Goal: Task Accomplishment & Management: Manage account settings

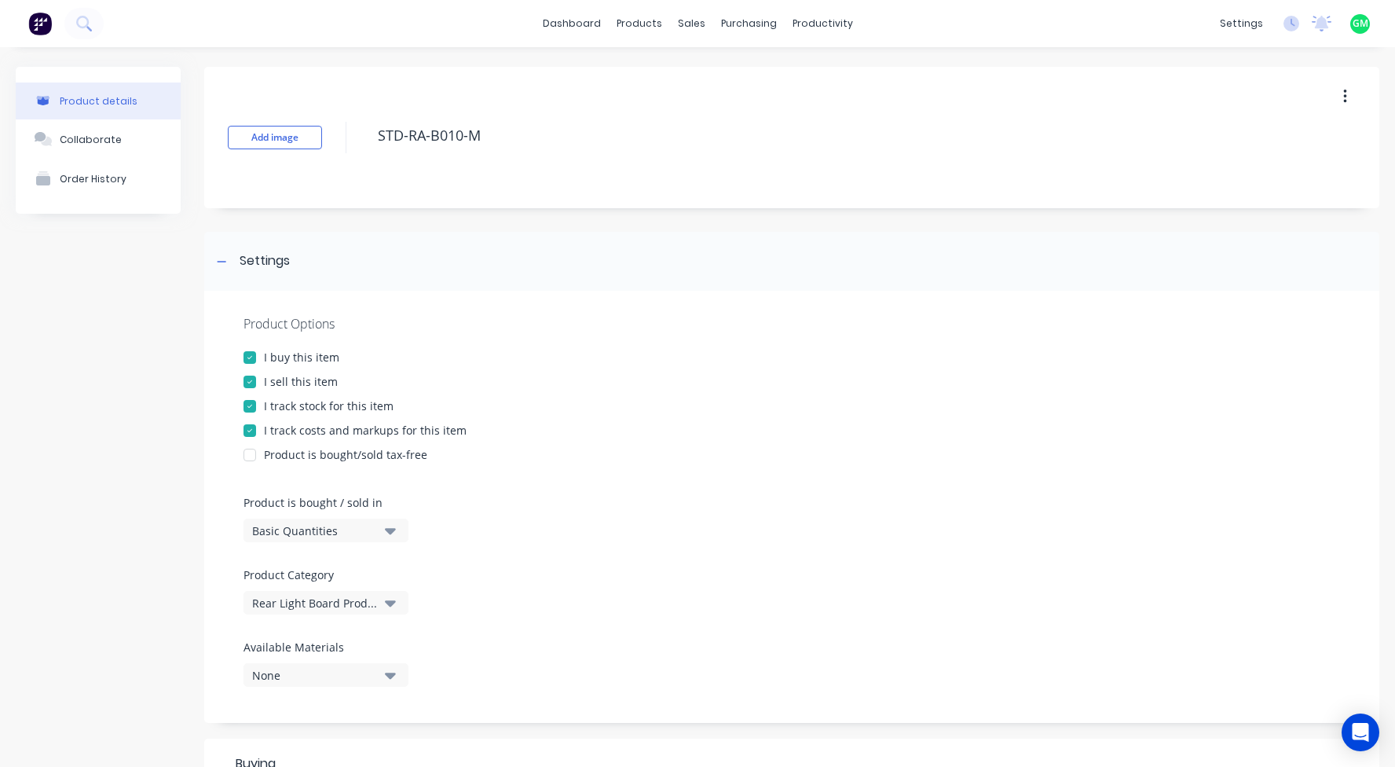
click at [812, 417] on div "Product Options I buy this item I sell this item I track stock for this item I …" at bounding box center [791, 507] width 1175 height 432
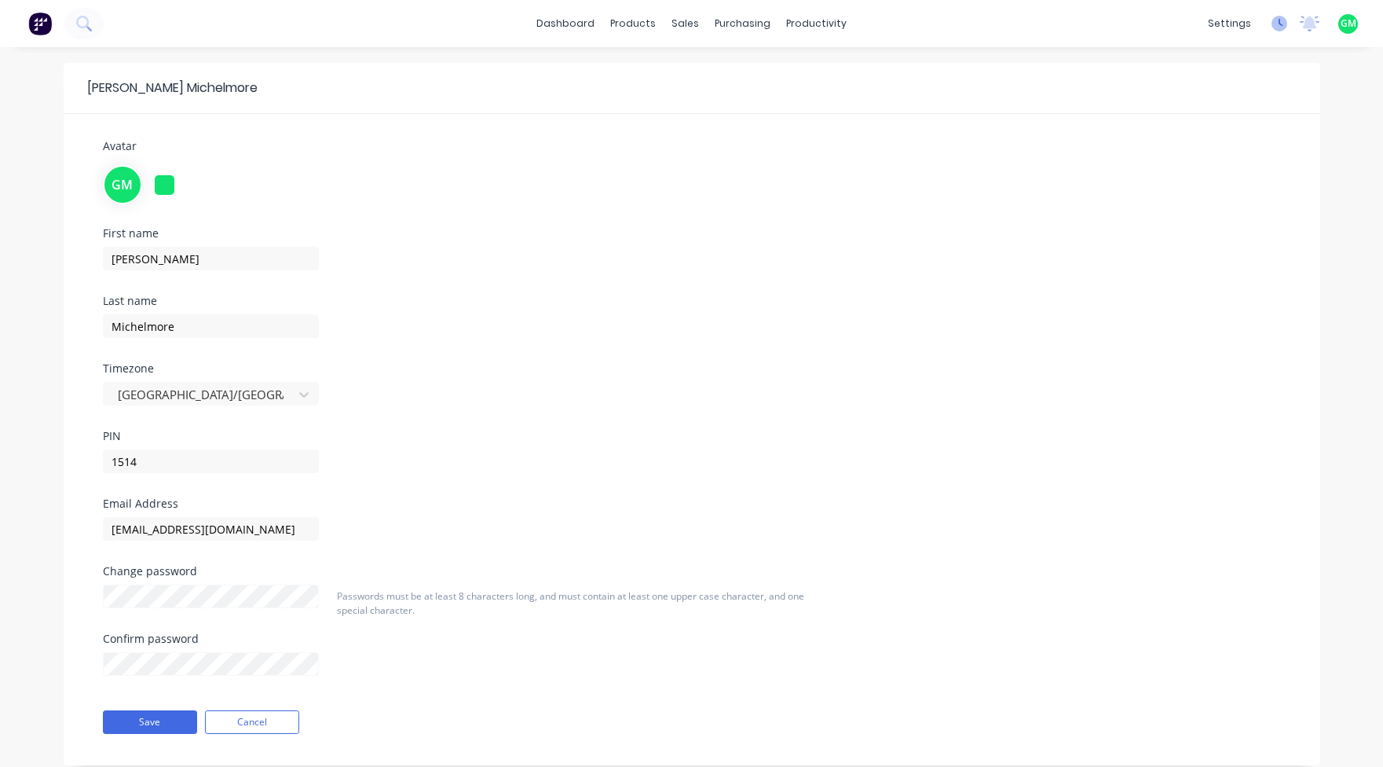
click at [1279, 16] on icon at bounding box center [1280, 24] width 16 height 16
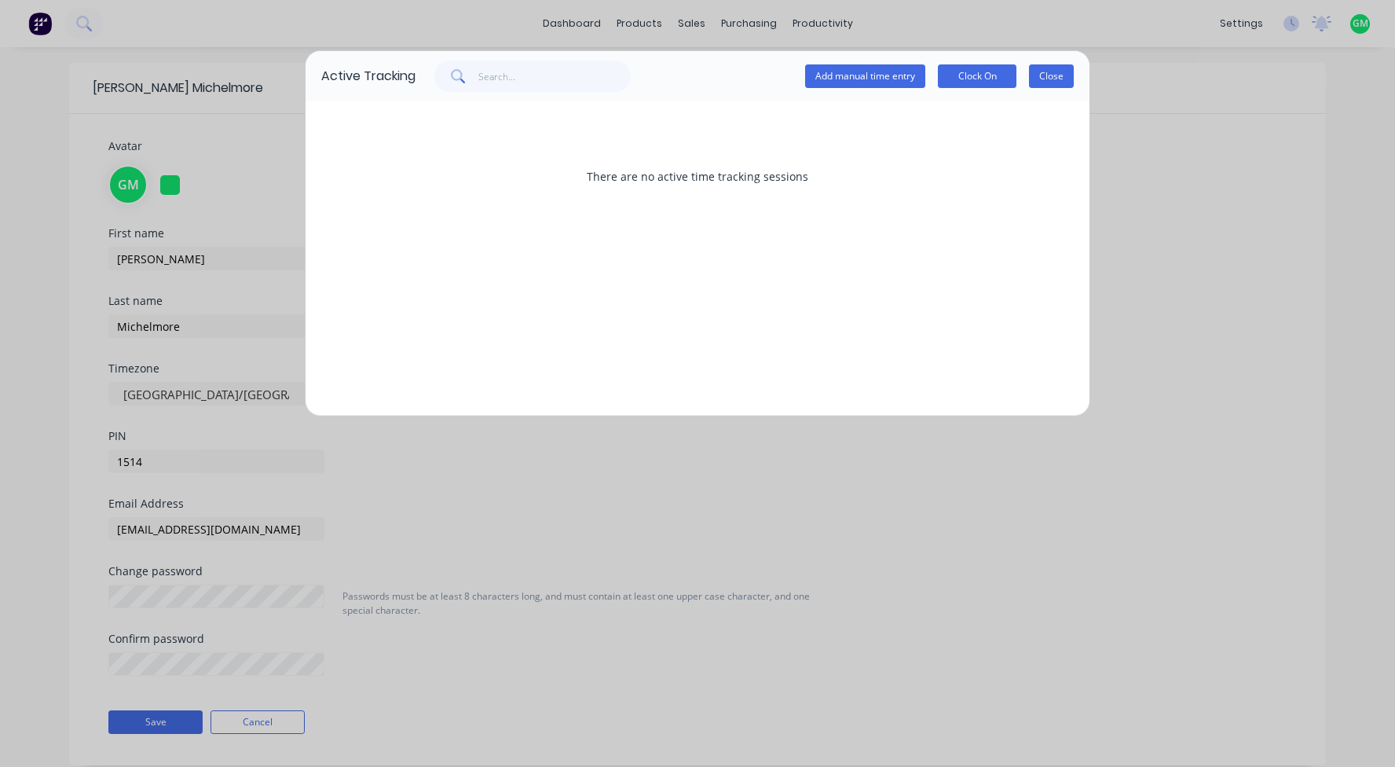
click at [1062, 70] on button "Close" at bounding box center [1051, 76] width 45 height 24
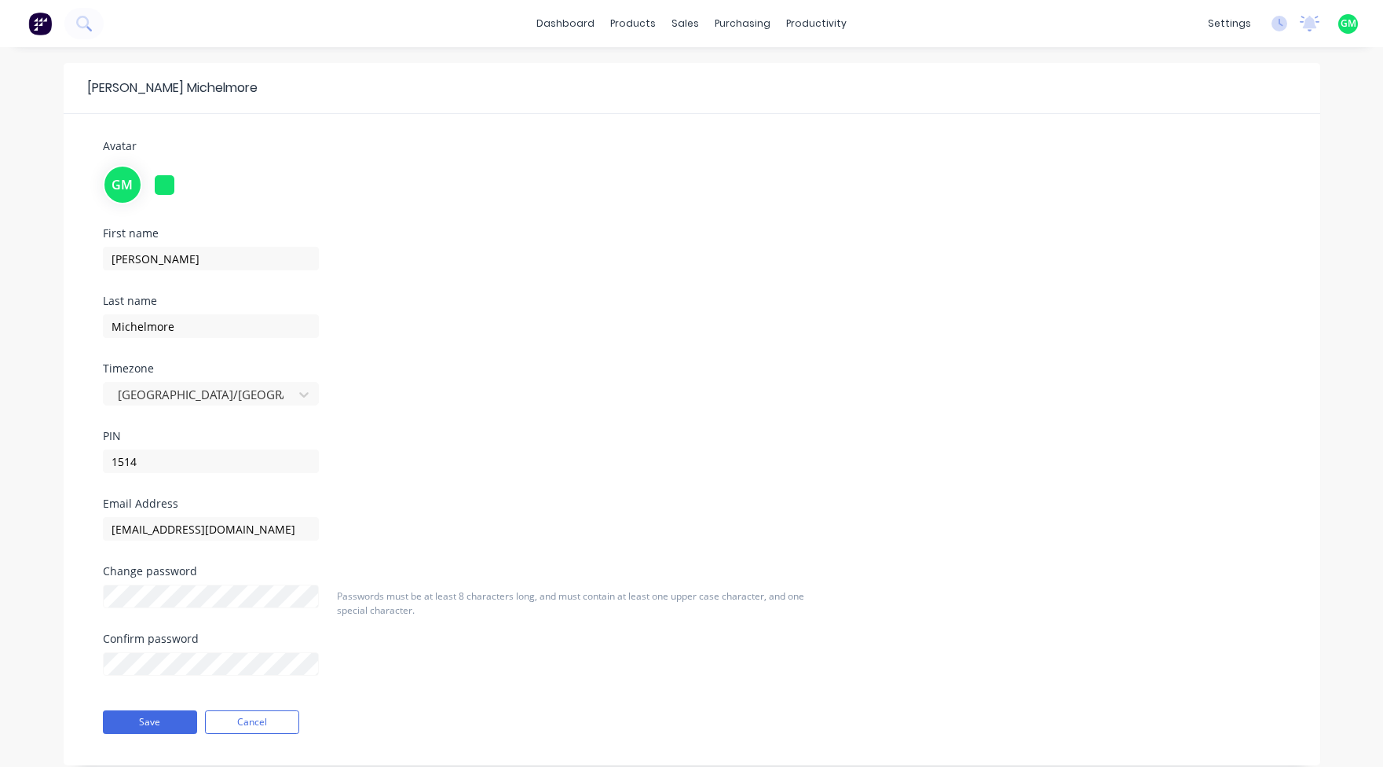
click at [53, 17] on button at bounding box center [40, 23] width 33 height 31
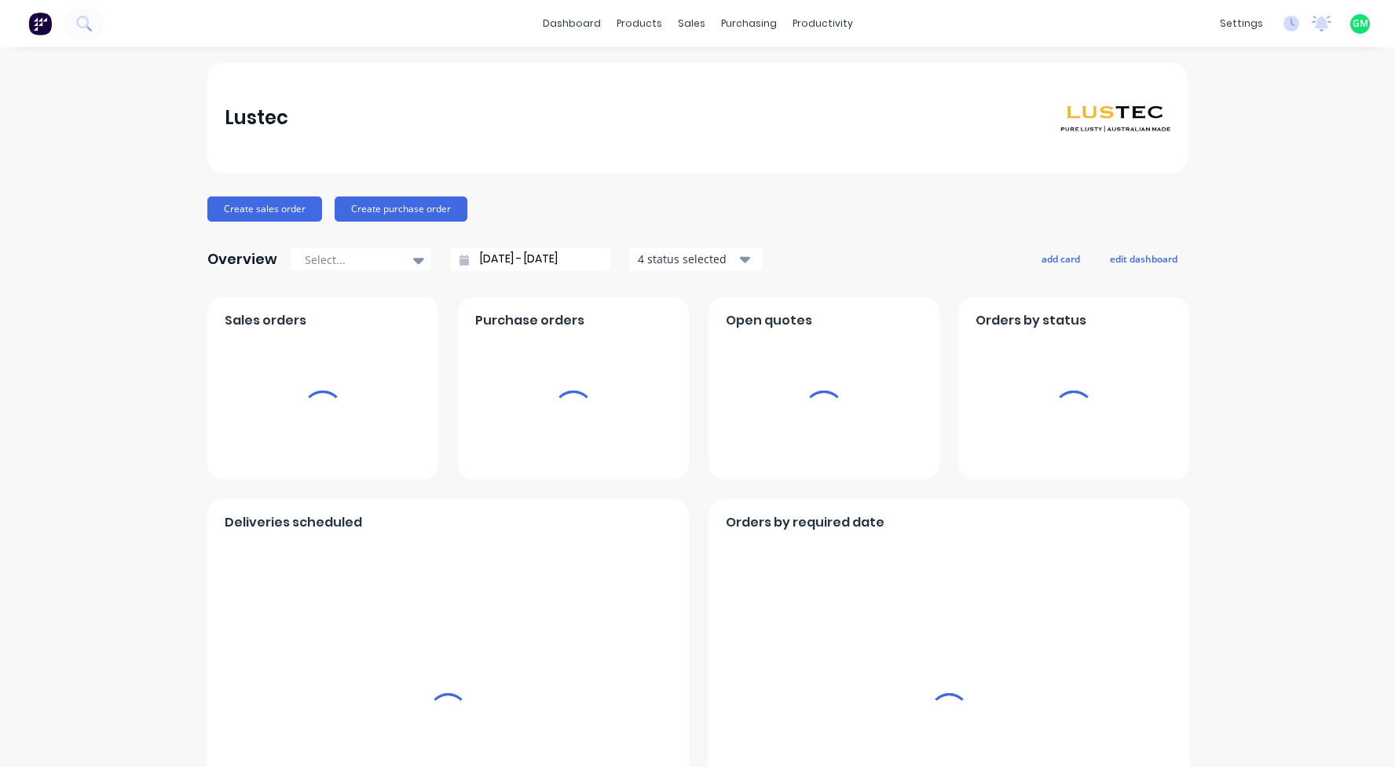
click at [49, 21] on img at bounding box center [40, 24] width 24 height 24
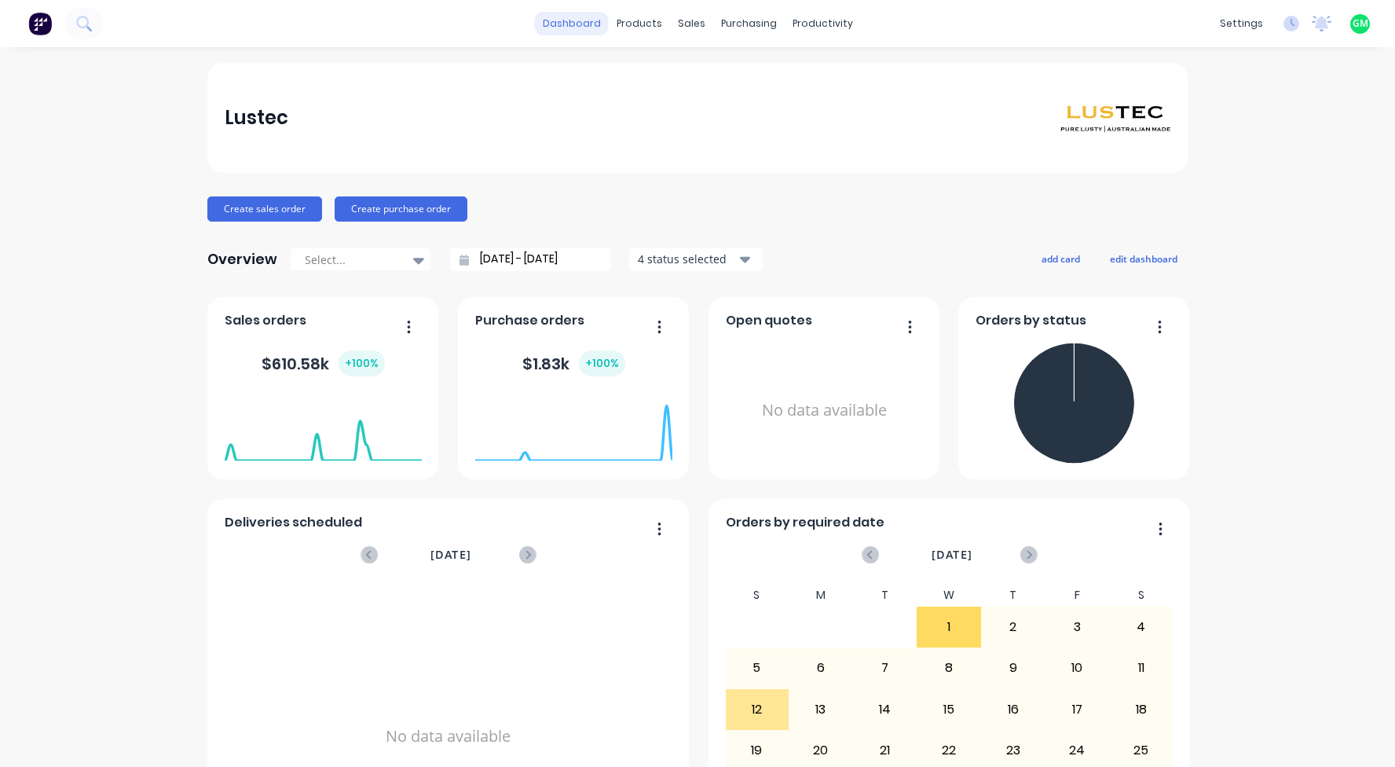
click at [566, 26] on link "dashboard" at bounding box center [572, 24] width 74 height 24
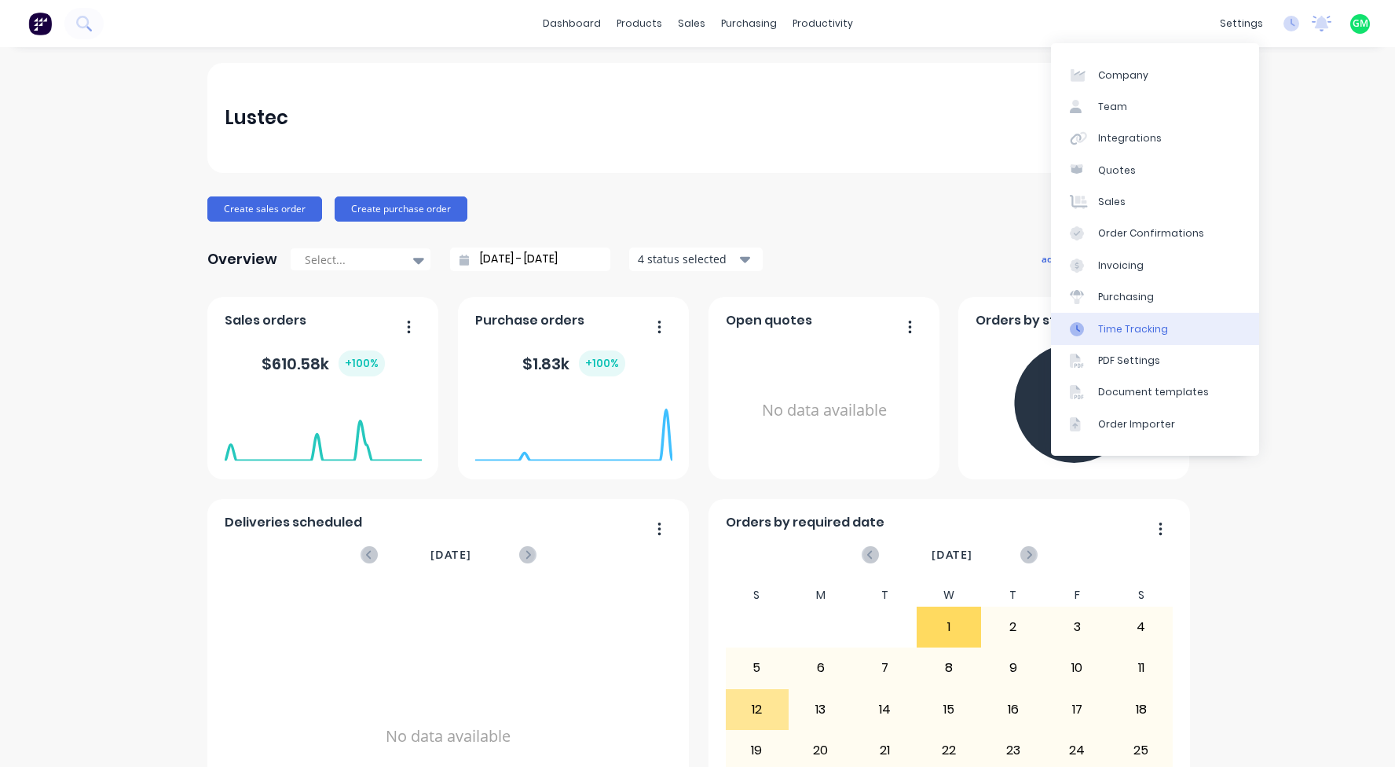
click at [1142, 335] on div "Time Tracking" at bounding box center [1133, 329] width 70 height 14
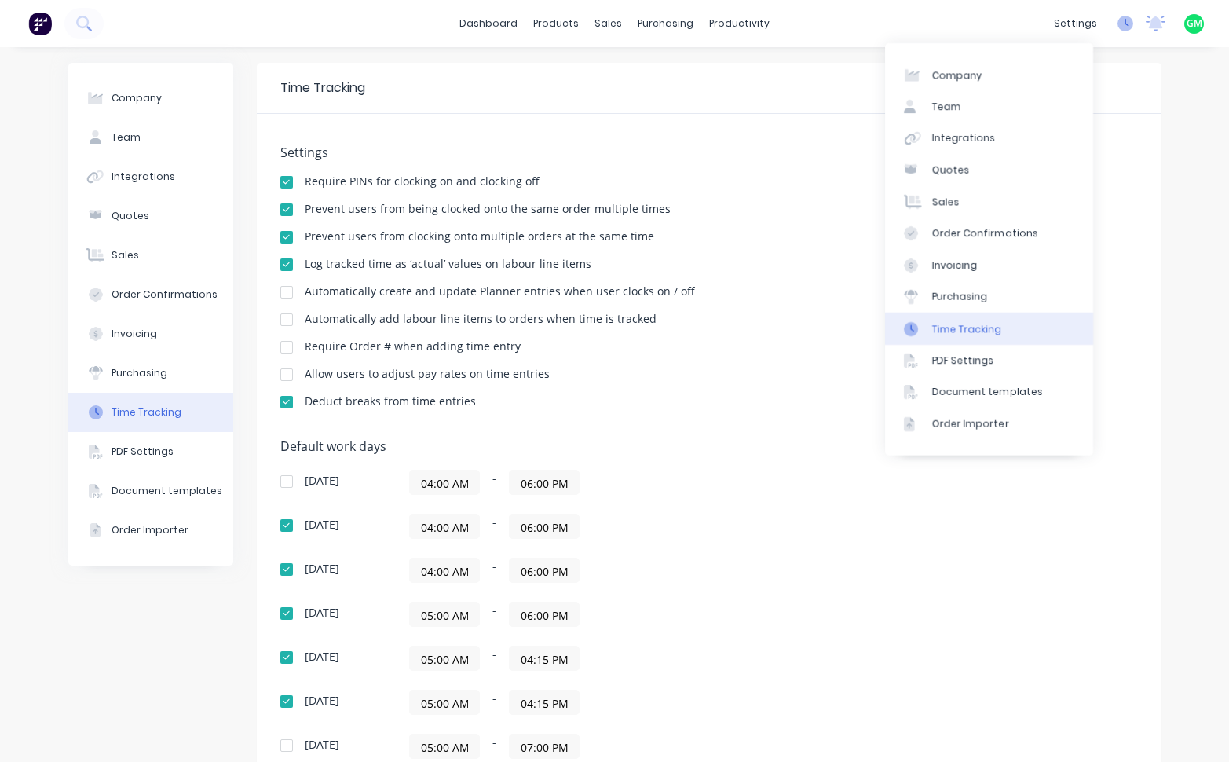
click at [1121, 20] on icon at bounding box center [1126, 24] width 16 height 16
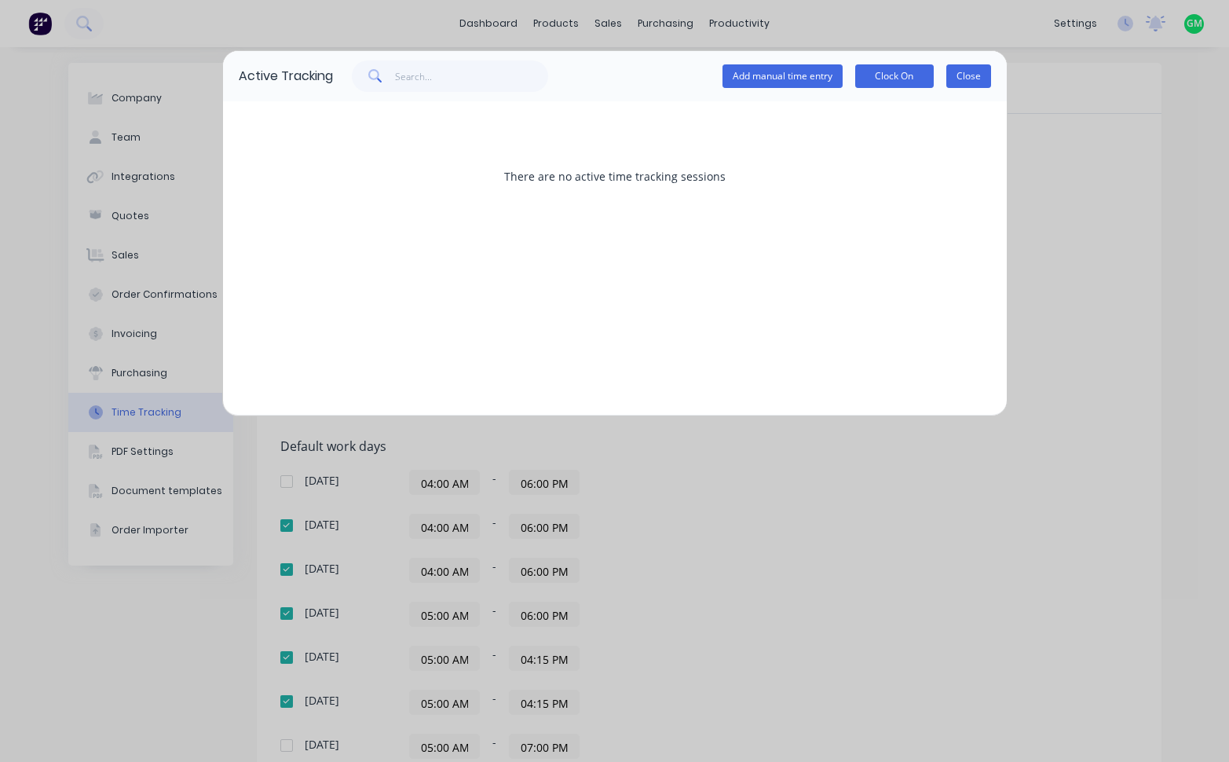
click at [977, 68] on button "Close" at bounding box center [968, 76] width 45 height 24
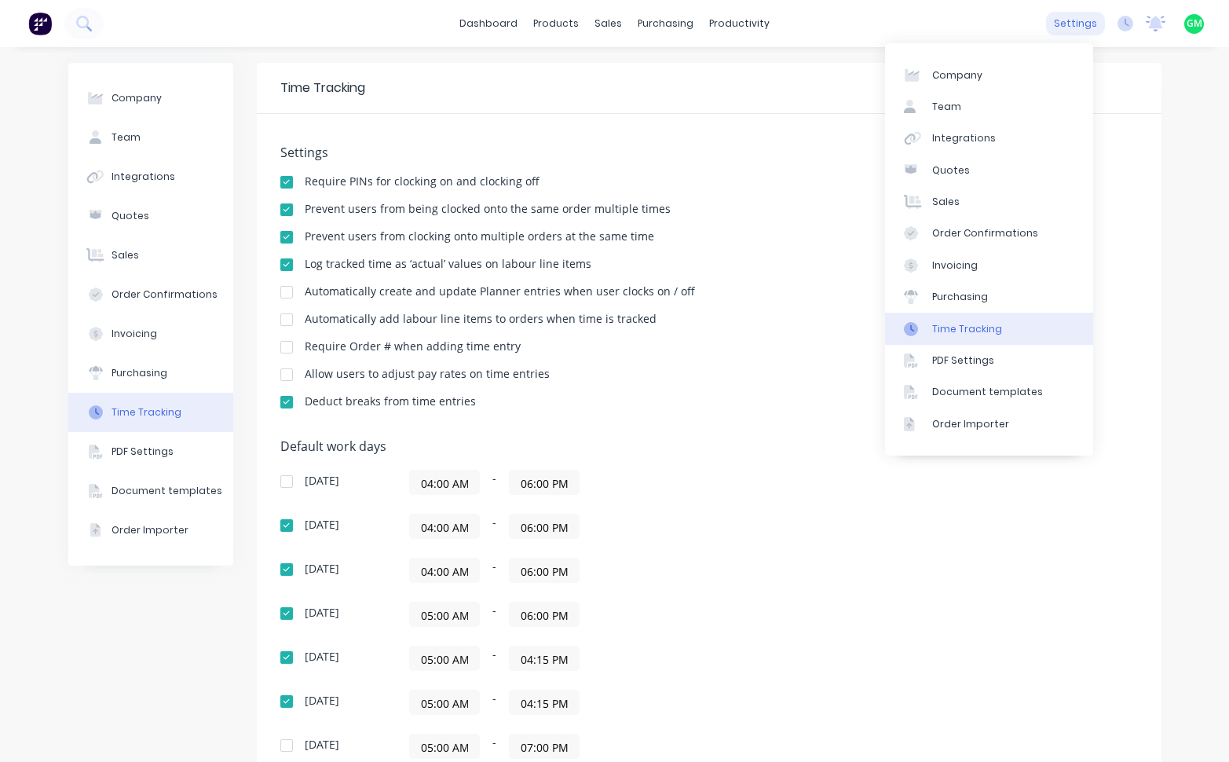
click at [1065, 24] on div "settings" at bounding box center [1075, 24] width 59 height 24
click at [959, 101] on link "Team" at bounding box center [989, 106] width 208 height 31
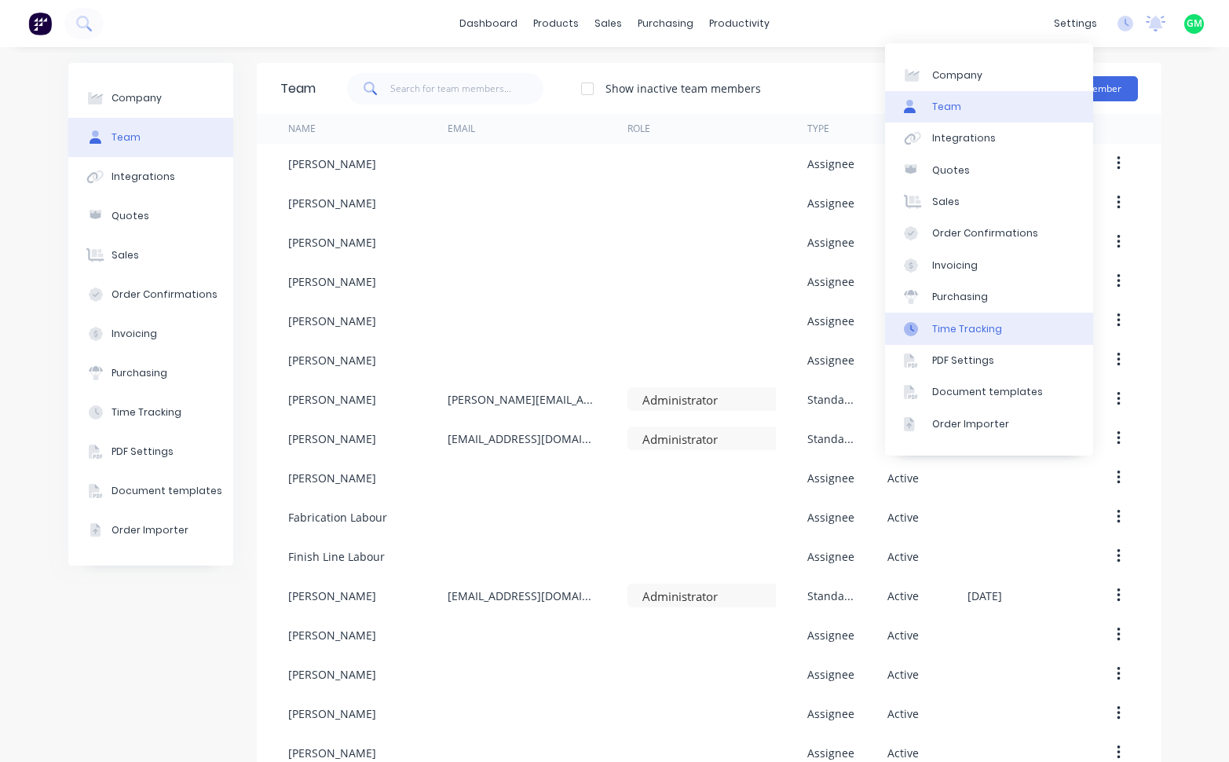
click at [961, 328] on div "Time Tracking" at bounding box center [967, 329] width 70 height 14
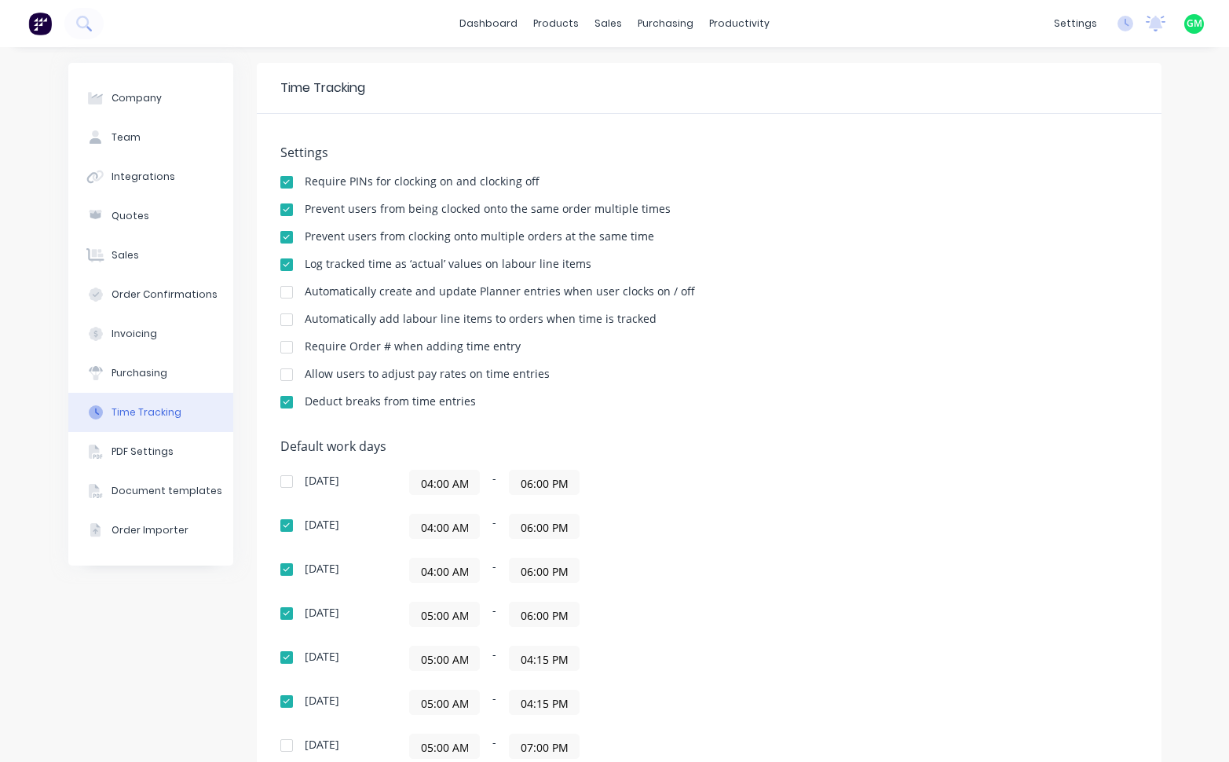
click at [287, 182] on div at bounding box center [286, 182] width 31 height 31
click at [496, 25] on link "dashboard" at bounding box center [489, 24] width 74 height 24
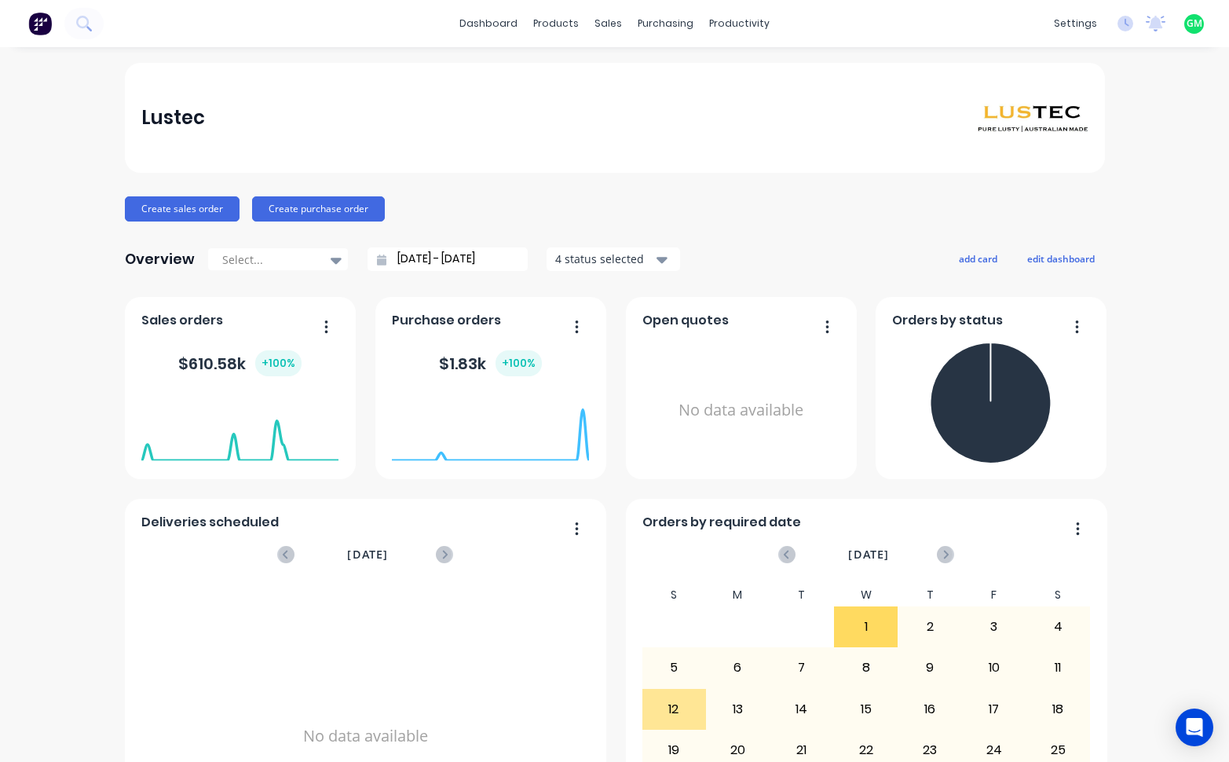
click at [1118, 12] on div "settings No new notifications Mark all as read You have no notifications GM Lus…" at bounding box center [1137, 24] width 183 height 24
click at [1118, 24] on icon at bounding box center [1126, 24] width 16 height 16
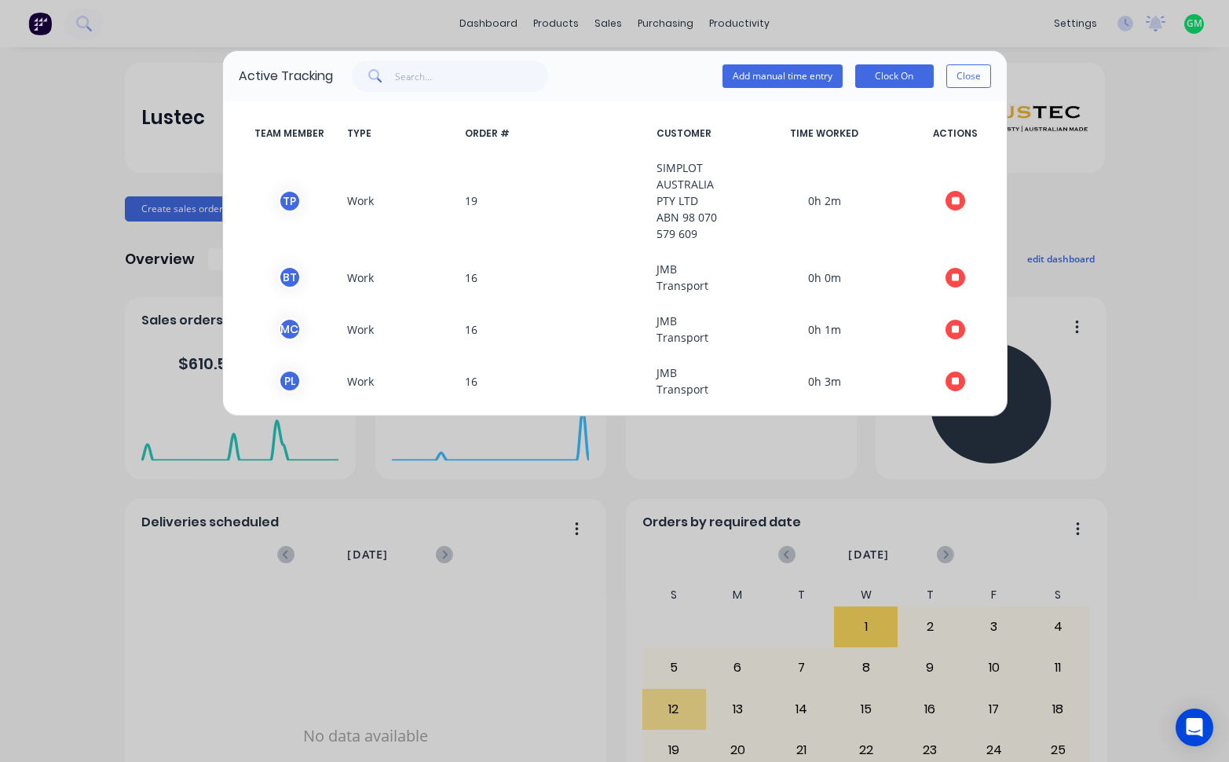
click at [1060, 22] on div "Active Tracking Add manual time entry Clock On Close TEAM MEMBER TYPE ORDER # C…" at bounding box center [614, 381] width 1229 height 762
click at [1160, 92] on div "Active Tracking Add manual time entry Clock On Close TEAM MEMBER TYPE ORDER # C…" at bounding box center [614, 381] width 1229 height 762
click at [988, 79] on button "Close" at bounding box center [968, 76] width 45 height 24
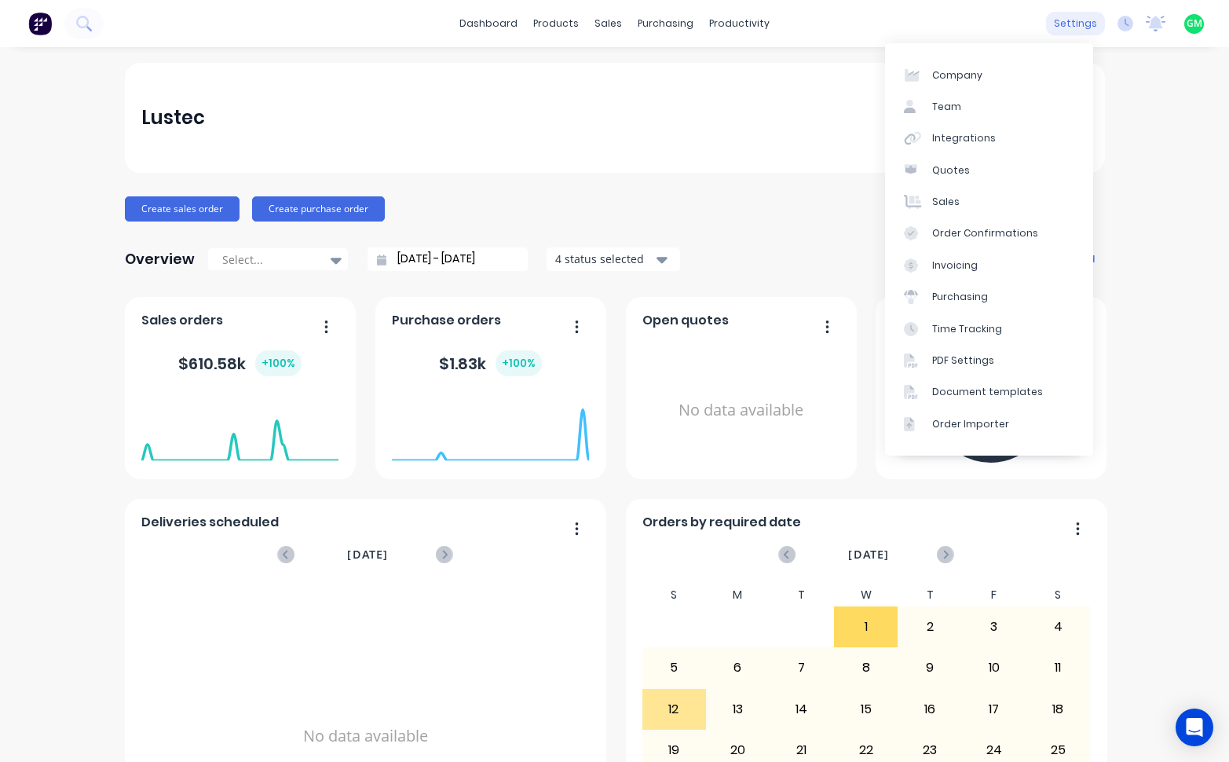
click at [1081, 27] on div "settings" at bounding box center [1075, 24] width 59 height 24
click at [956, 330] on div "Time Tracking" at bounding box center [967, 329] width 70 height 14
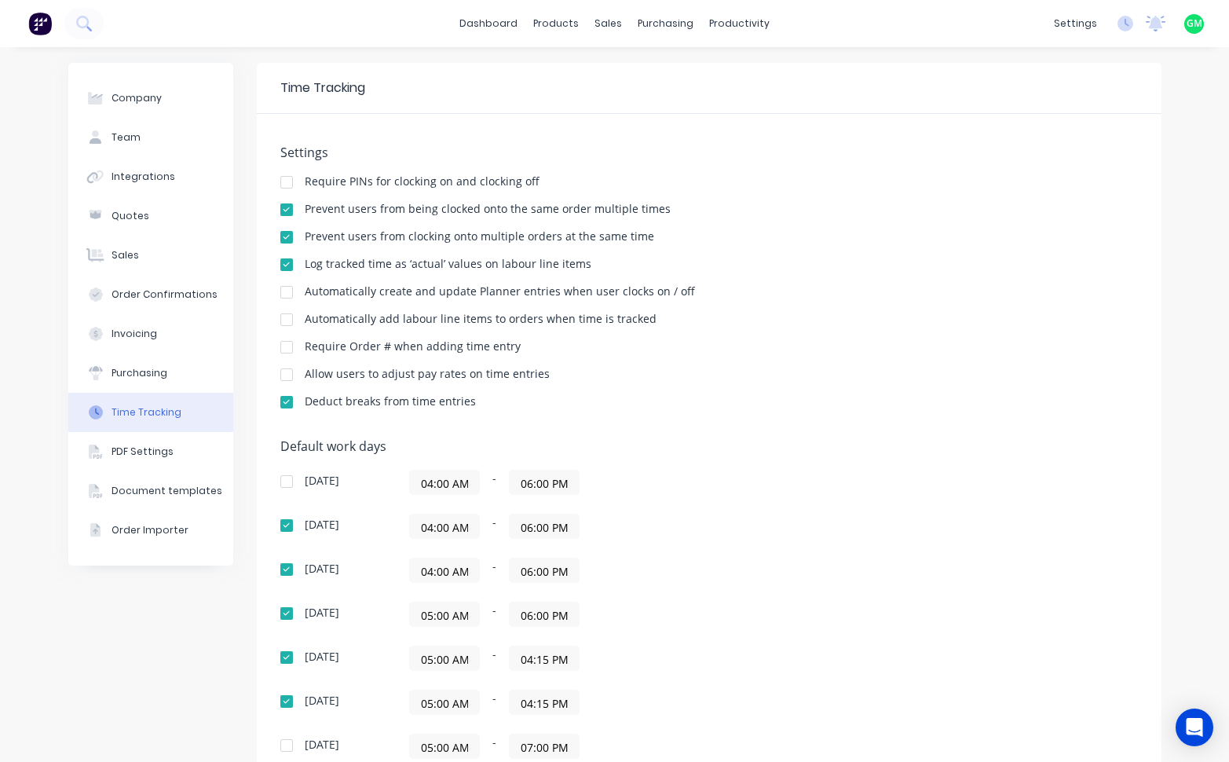
click at [112, 418] on div "Time Tracking" at bounding box center [147, 412] width 70 height 14
click at [135, 254] on button "Sales" at bounding box center [150, 255] width 165 height 39
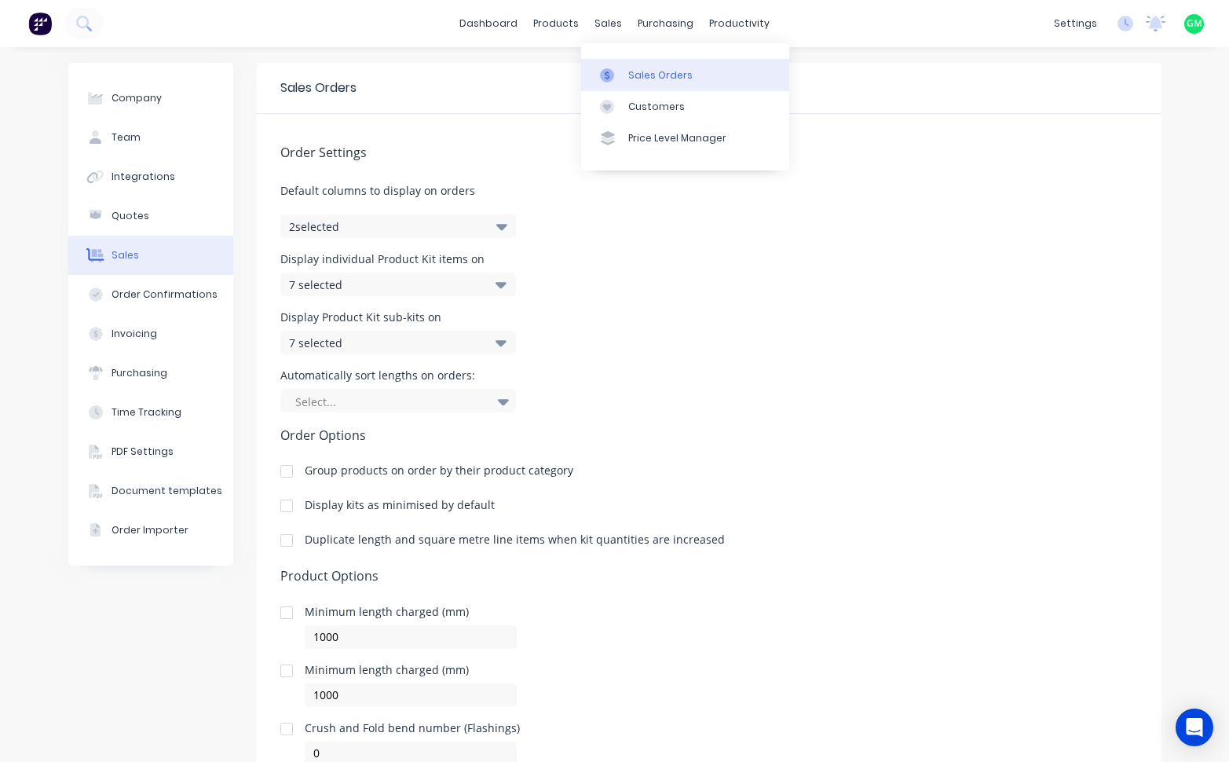
click at [671, 84] on link "Sales Orders" at bounding box center [685, 74] width 208 height 31
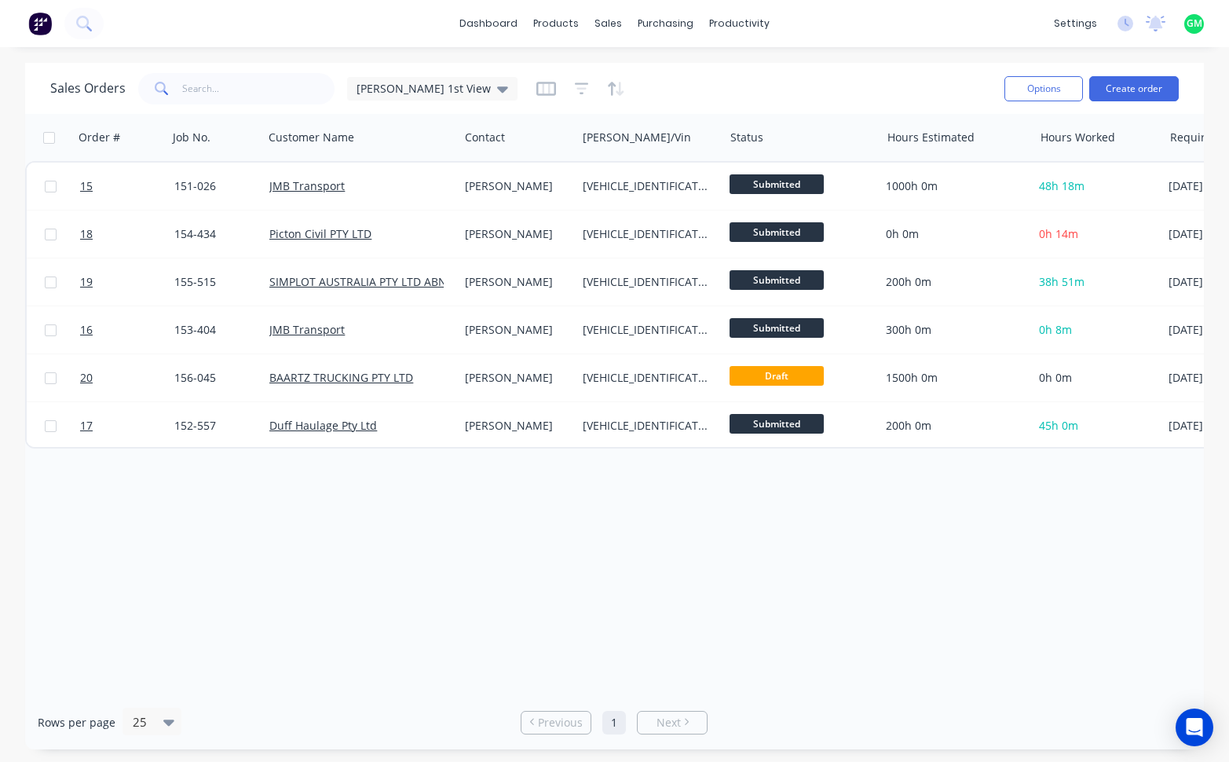
click at [630, 635] on div "Order # Job No. Customer Name Contact Rego/Vin Status Hours Estimated Hours Wor…" at bounding box center [614, 404] width 1179 height 581
click at [227, 602] on div "Order # Job No. Customer Name Contact Rego/Vin Status Hours Estimated Hours Wor…" at bounding box center [614, 404] width 1179 height 581
click at [1127, 29] on icon at bounding box center [1126, 24] width 16 height 16
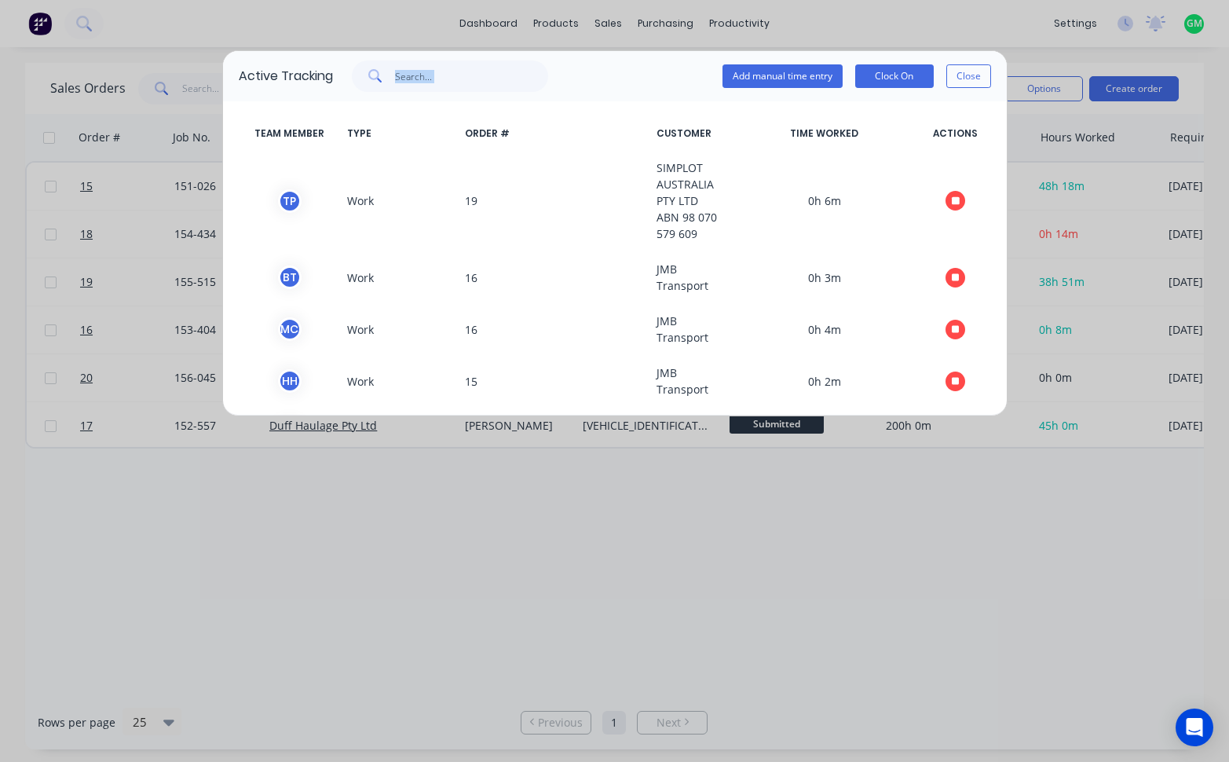
drag, startPoint x: 642, startPoint y: 72, endPoint x: 623, endPoint y: 71, distance: 18.9
click at [623, 71] on div "Add manual time entry Clock On Close" at bounding box center [662, 75] width 658 height 31
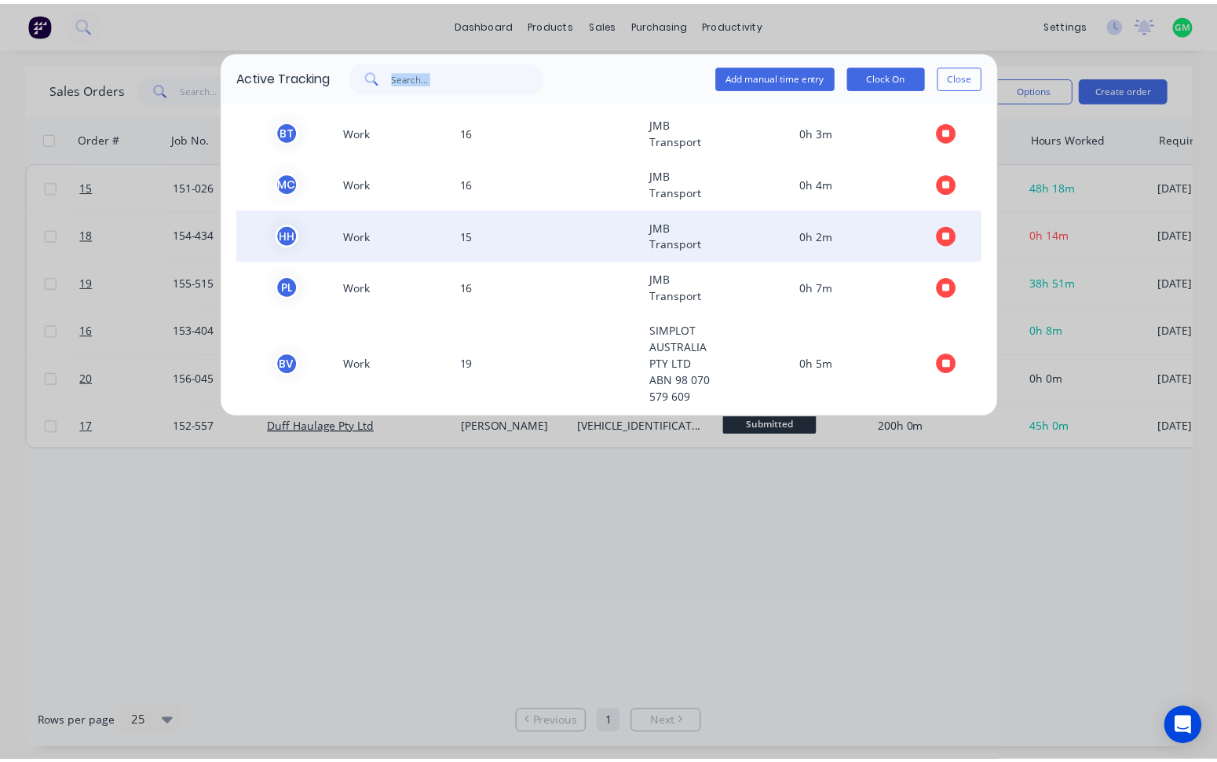
scroll to position [160, 0]
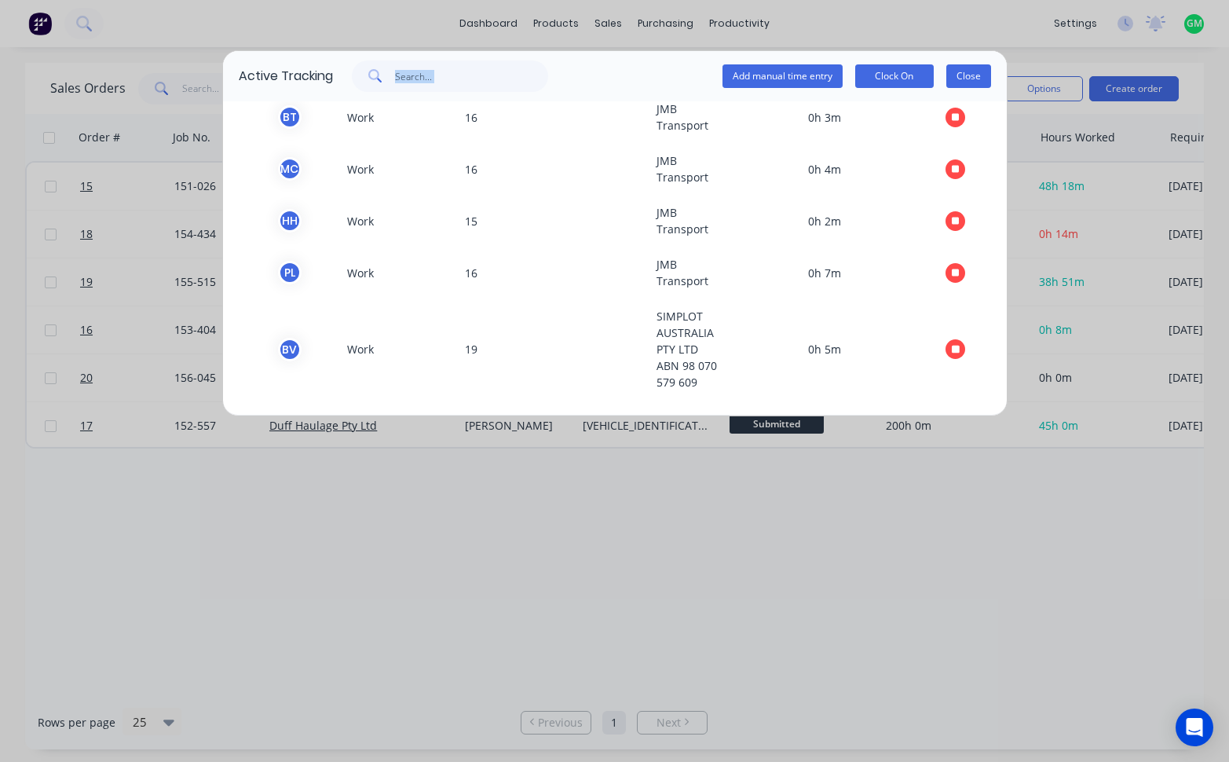
click at [978, 80] on button "Close" at bounding box center [968, 76] width 45 height 24
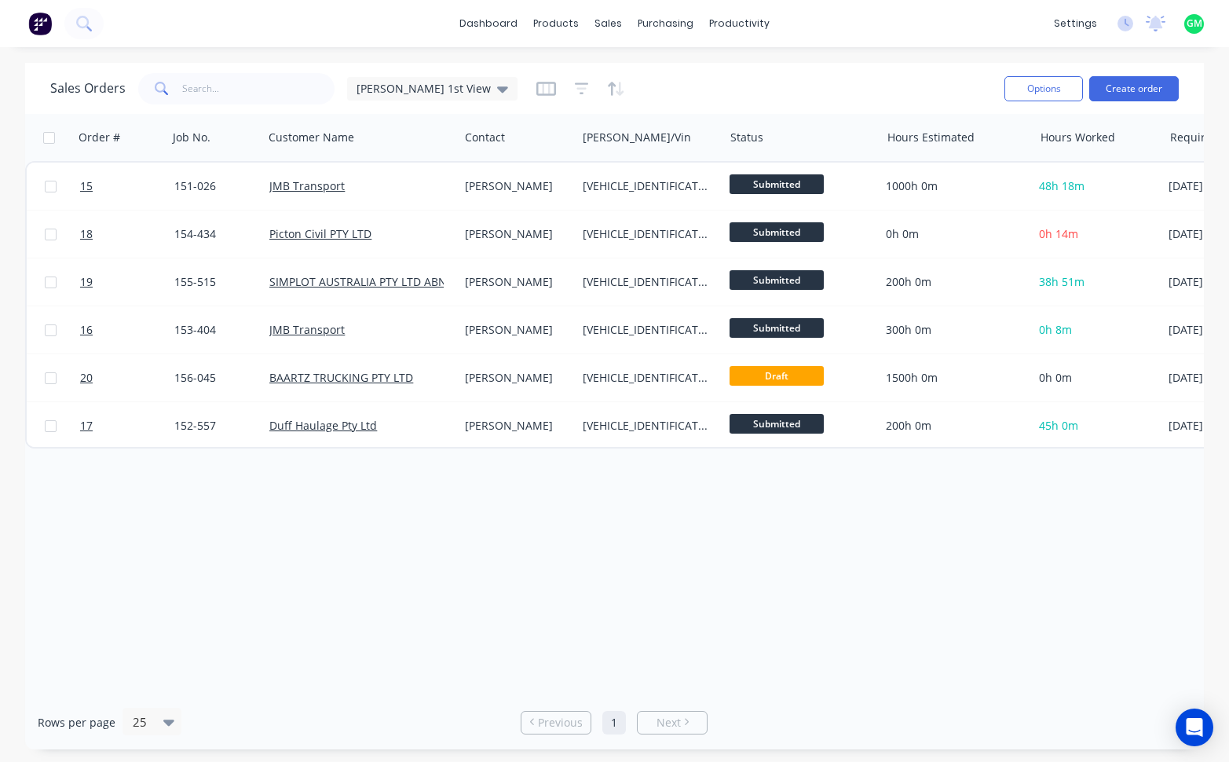
drag, startPoint x: 387, startPoint y: 497, endPoint x: 376, endPoint y: 478, distance: 22.5
click at [386, 497] on div "Order # Job No. Customer Name Contact Rego/Vin Status Hours Estimated Hours Wor…" at bounding box center [614, 404] width 1179 height 581
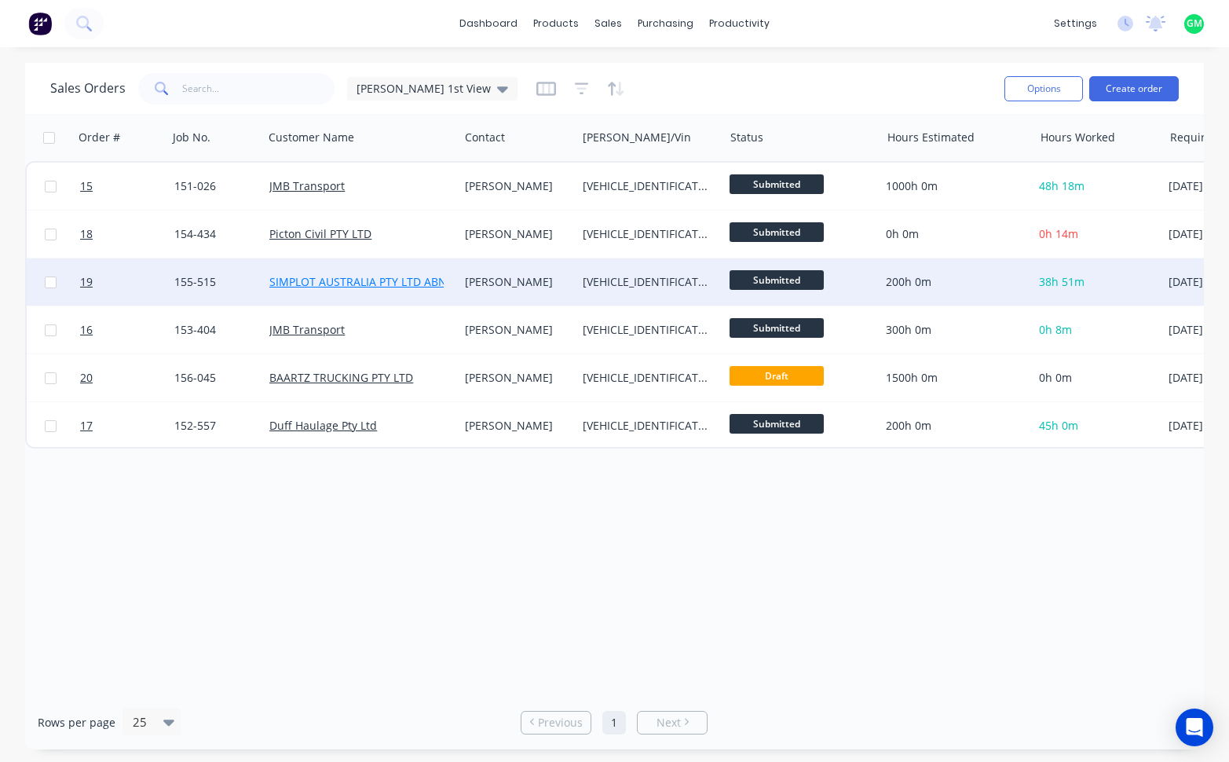
click at [346, 280] on link "SIMPLOT AUSTRALIA PTY LTD ABN 98 070 579 609" at bounding box center [398, 281] width 259 height 15
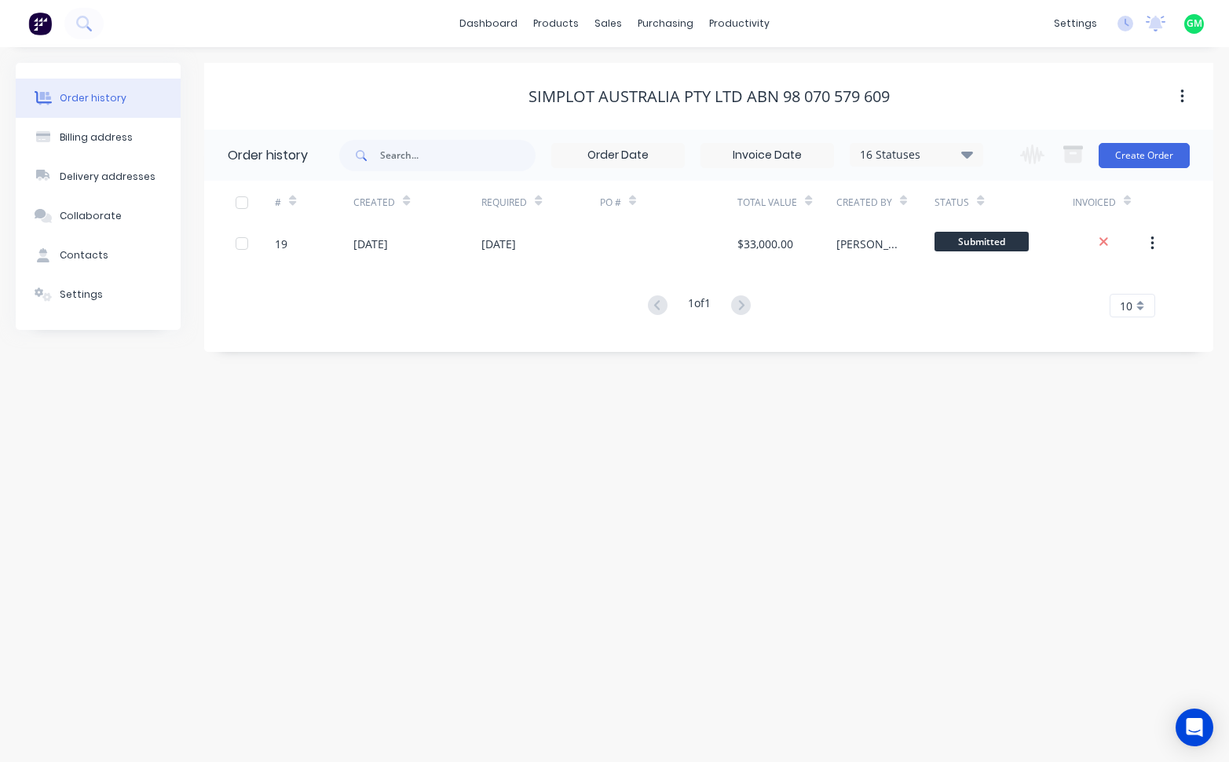
click at [123, 90] on button "Order history" at bounding box center [98, 98] width 165 height 39
click at [748, 108] on div "SIMPLOT AUSTRALIA PTY LTD ABN 98 070 579 609" at bounding box center [708, 96] width 1009 height 28
drag, startPoint x: 762, startPoint y: 93, endPoint x: 1226, endPoint y: 174, distance: 471.0
click at [767, 93] on div "SIMPLOT AUSTRALIA PTY LTD ABN 98 070 579 609" at bounding box center [709, 96] width 361 height 19
click at [1182, 92] on icon "button" at bounding box center [1181, 97] width 3 height 14
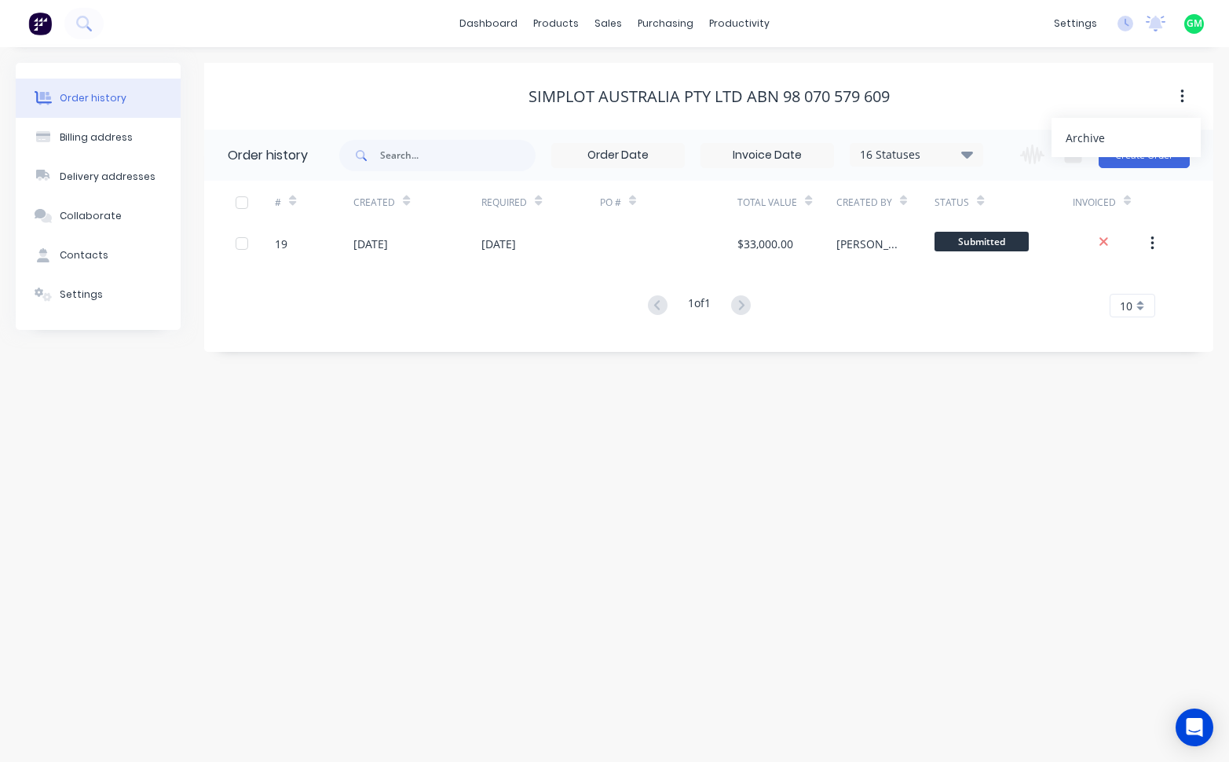
click at [1182, 92] on icon "button" at bounding box center [1181, 97] width 3 height 14
click at [449, 93] on div "SIMPLOT AUSTRALIA PTY LTD ABN 98 070 579 609" at bounding box center [708, 96] width 1009 height 19
drag, startPoint x: 611, startPoint y: 129, endPoint x: 698, endPoint y: 184, distance: 103.1
drag, startPoint x: 698, startPoint y: 184, endPoint x: 76, endPoint y: 137, distance: 623.8
click at [76, 137] on div "Billing address" at bounding box center [96, 137] width 73 height 14
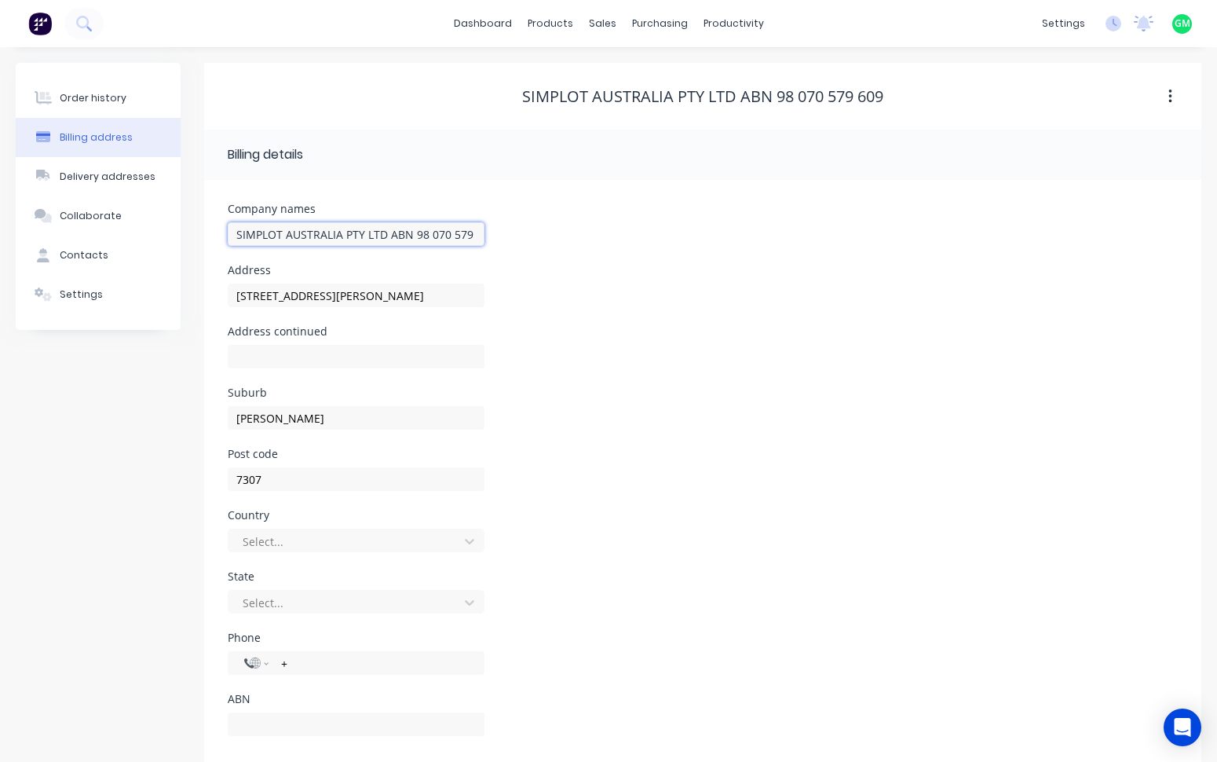
click at [325, 230] on input "SIMPLOT AUSTRALIA PTY LTD ABN 98 070 579 609" at bounding box center [356, 234] width 257 height 24
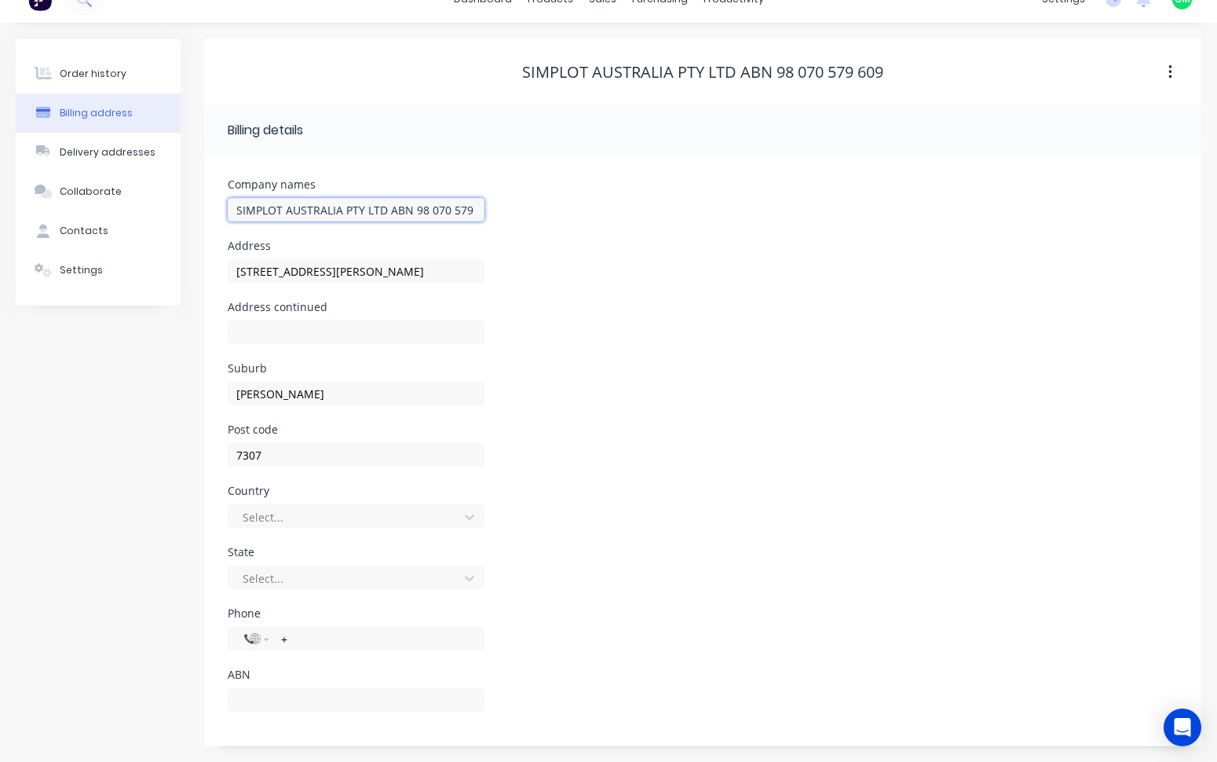
scroll to position [0, 15]
drag, startPoint x: 413, startPoint y: 208, endPoint x: 561, endPoint y: 215, distance: 147.8
click at [561, 215] on div "Company names SIMPLOT AUSTRALIA PTY LTD ABN 98 070 579 609" at bounding box center [703, 209] width 950 height 61
type input "SIMPLOT AUSTRALIA PTY LTD ABN"
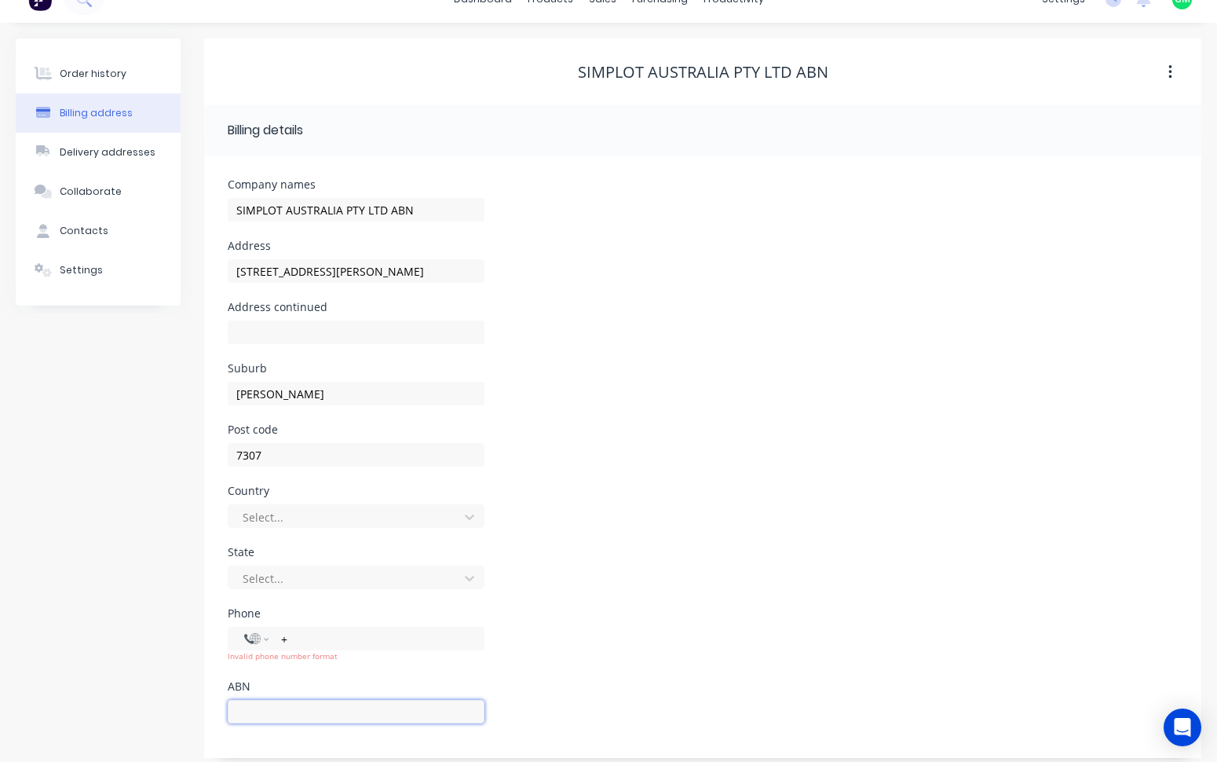
click at [258, 701] on input "text" at bounding box center [356, 712] width 257 height 24
paste input "98 070 579 609"
type input "98 070 579 609"
drag, startPoint x: 421, startPoint y: 203, endPoint x: 385, endPoint y: 211, distance: 37.0
click at [385, 211] on input "SIMPLOT AUSTRALIA PTY LTD ABN" at bounding box center [356, 210] width 257 height 24
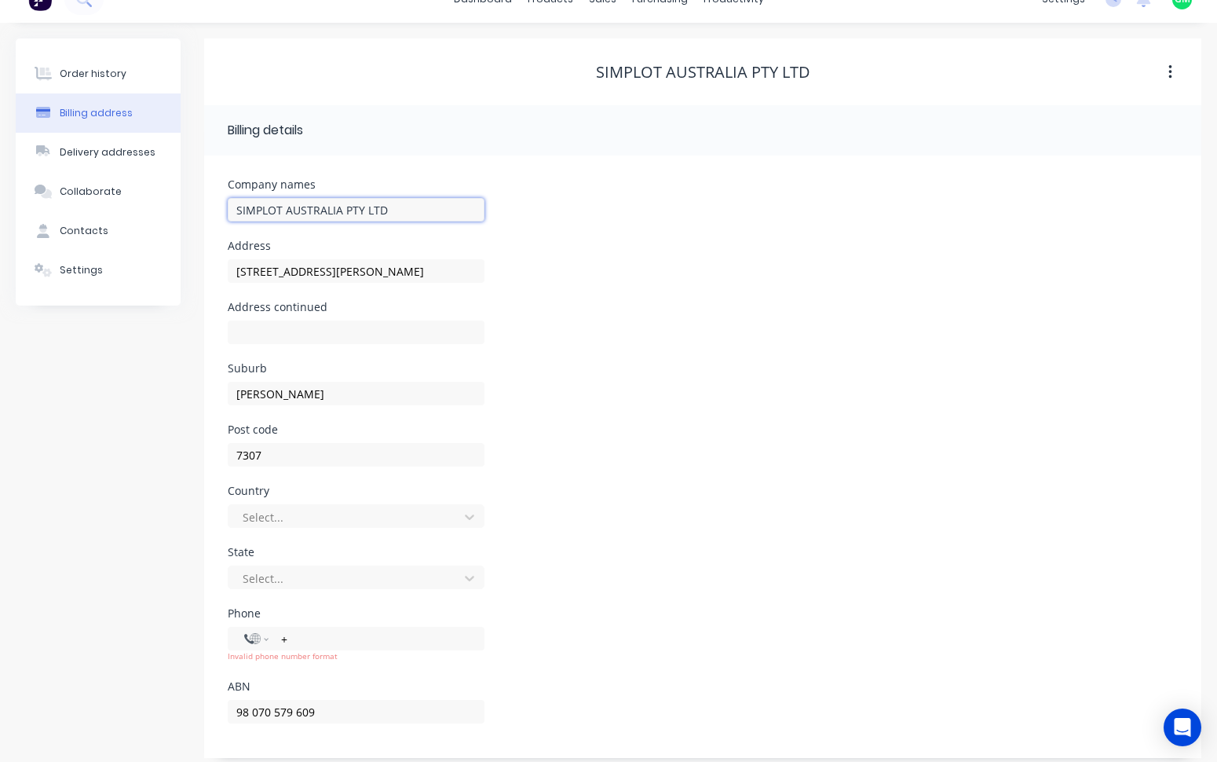
type input "SIMPLOT AUSTRALIA PTY LTD"
click at [1192, 407] on div "Company names SIMPLOT AUSTRALIA PTY LTD Address 141 Pardoe Rd Address continued…" at bounding box center [702, 457] width 997 height 602
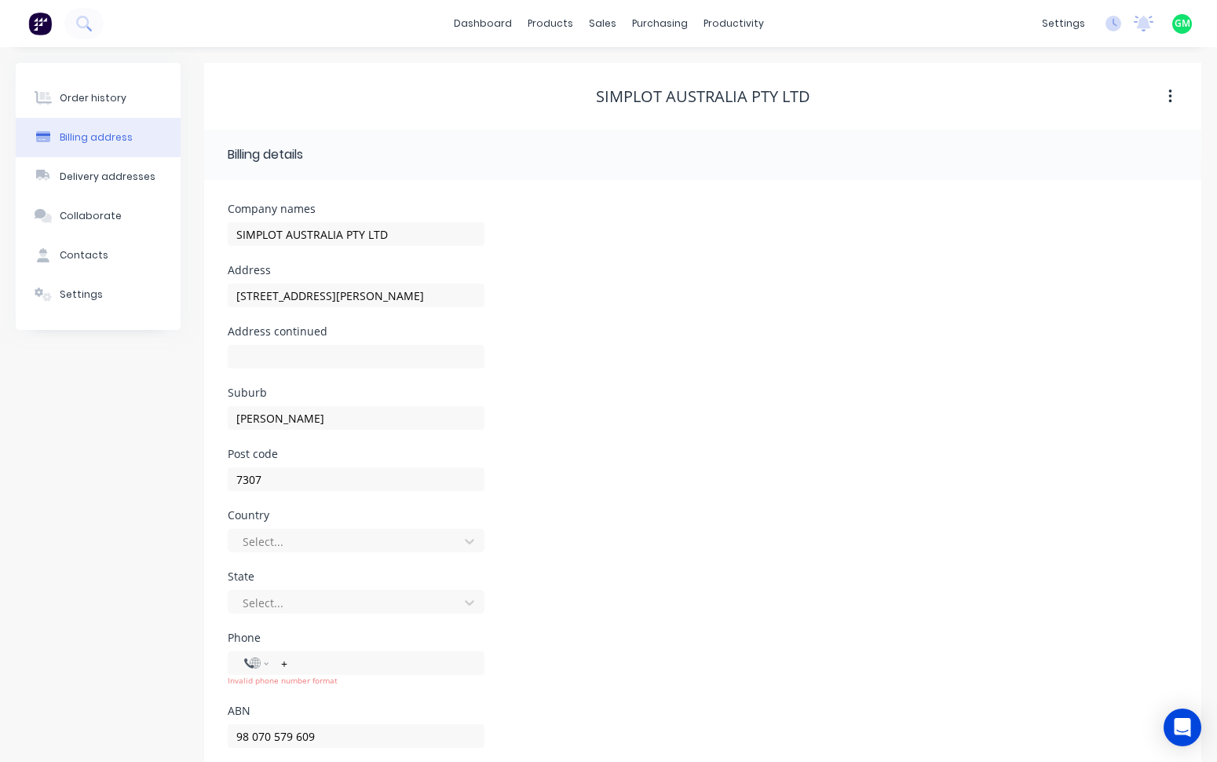
click at [885, 414] on div "Suburb WESLEY VALE" at bounding box center [703, 417] width 950 height 61
click at [753, 347] on div "Address continued" at bounding box center [703, 356] width 950 height 61
click at [361, 357] on input "text" at bounding box center [356, 357] width 257 height 24
click at [79, 175] on div "Delivery addresses" at bounding box center [108, 177] width 96 height 14
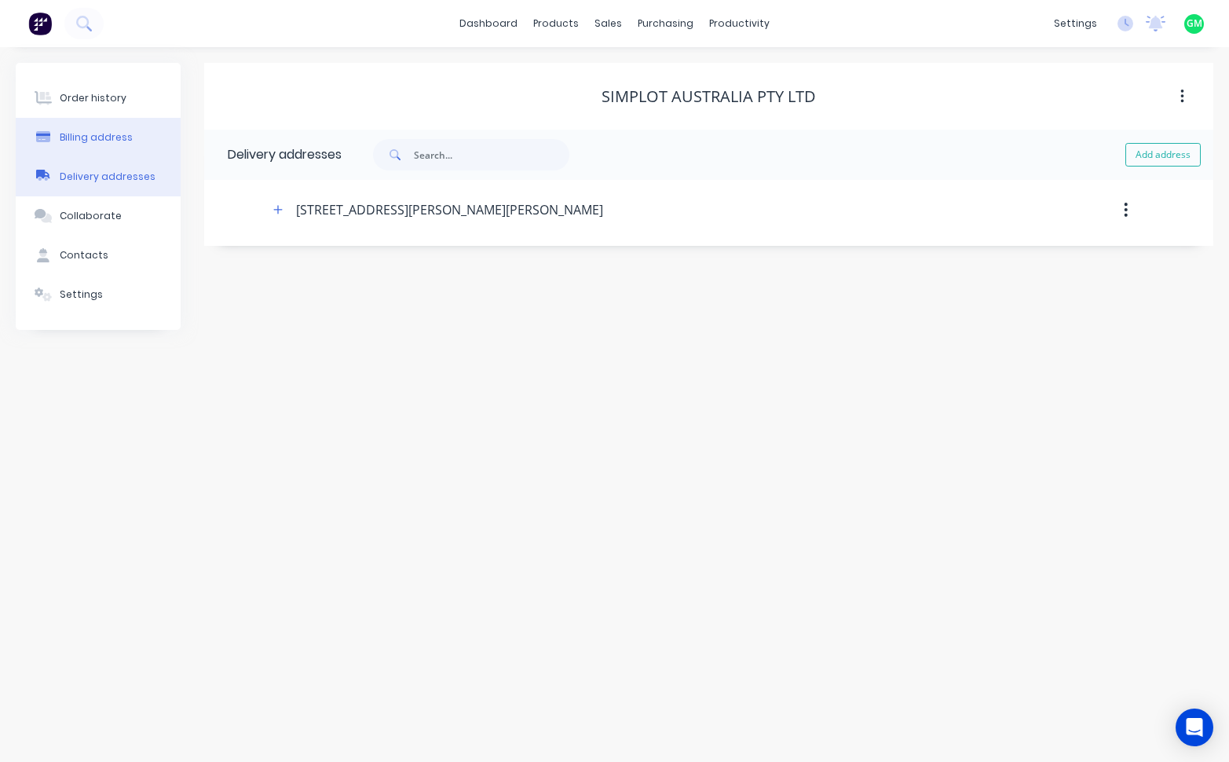
click at [98, 136] on div "Billing address" at bounding box center [96, 137] width 73 height 14
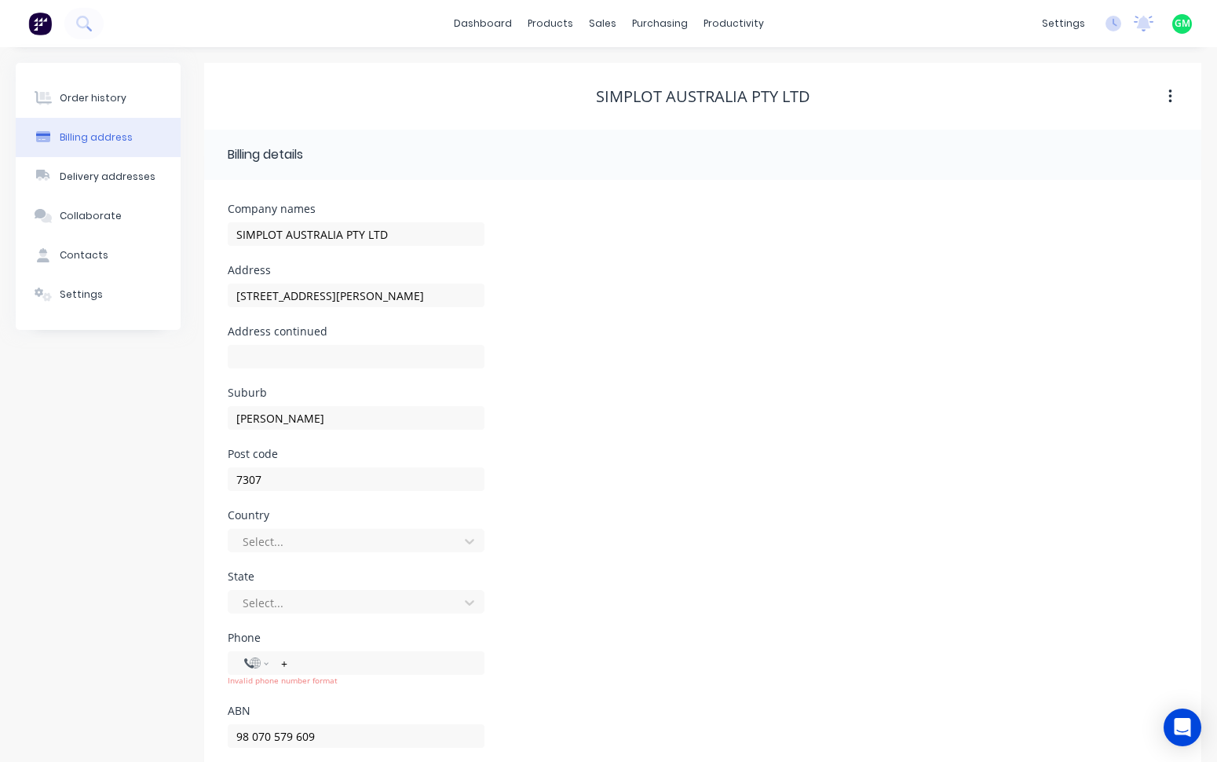
click at [792, 310] on div "Address 141 Pardoe Rd" at bounding box center [703, 295] width 950 height 61
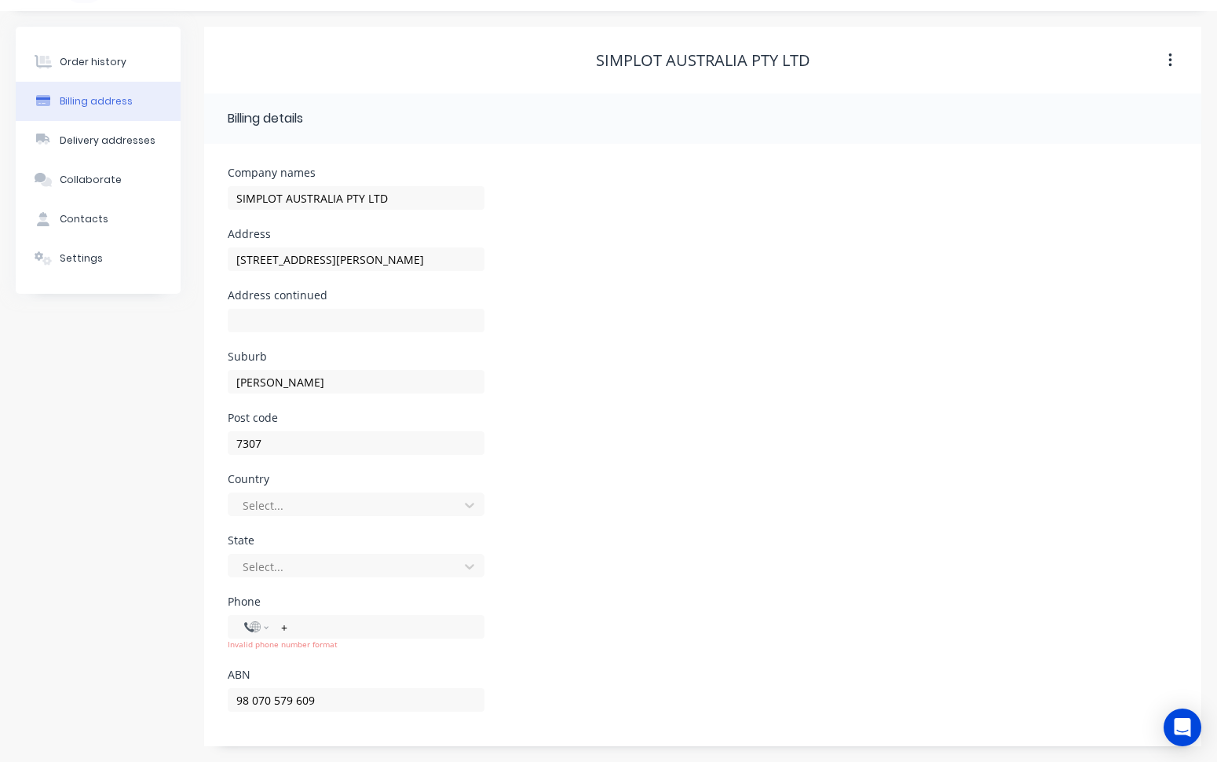
click at [961, 433] on div "Post code 7307" at bounding box center [703, 442] width 950 height 61
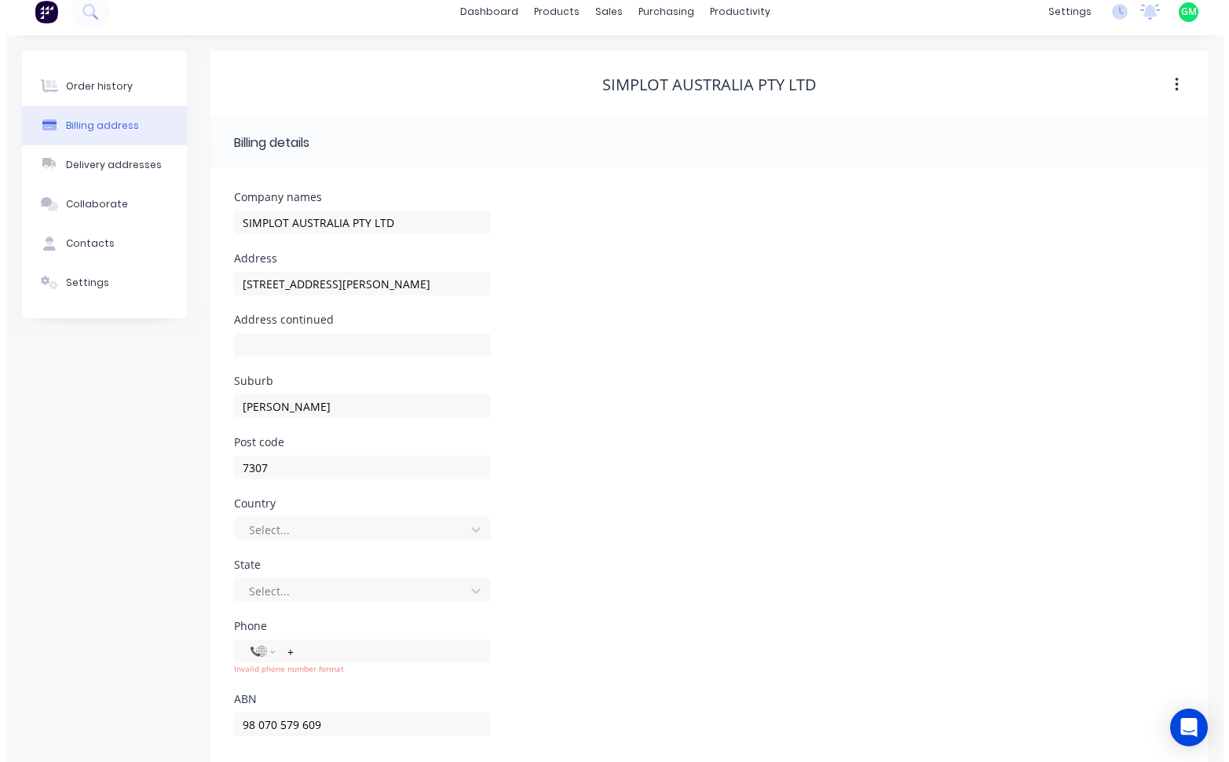
scroll to position [0, 0]
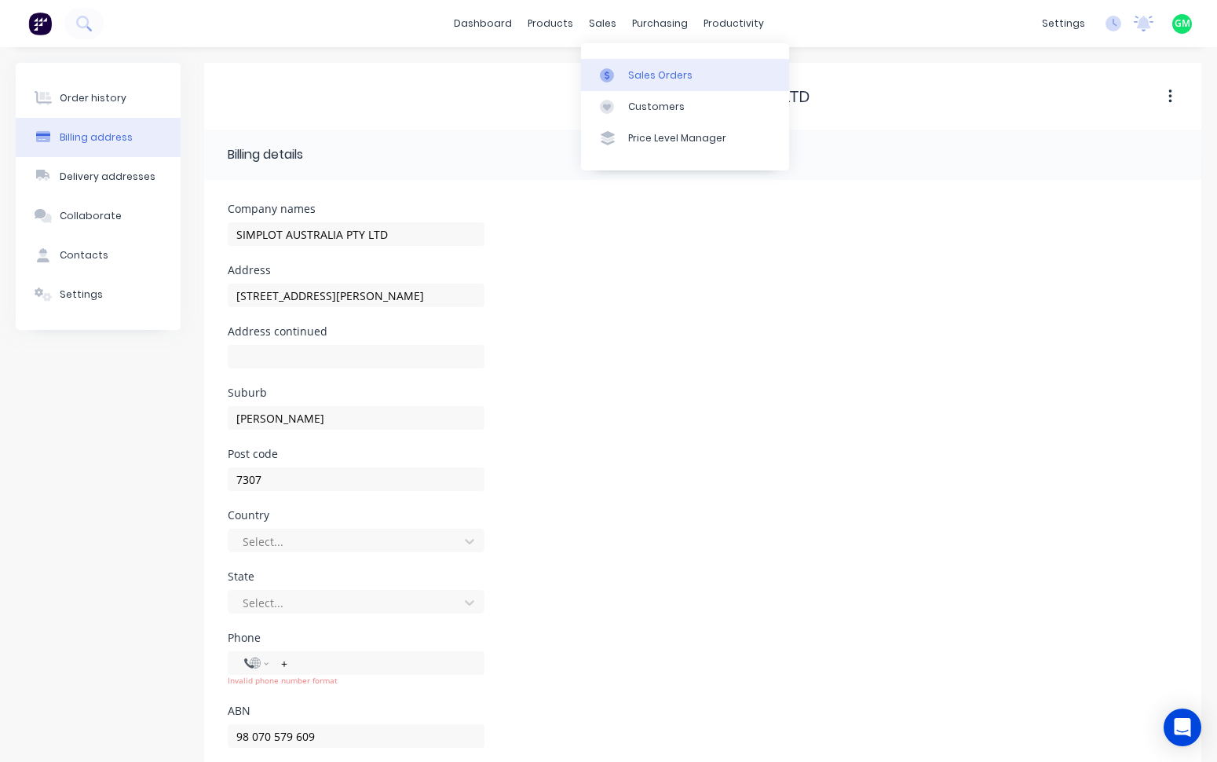
click at [654, 79] on div "Sales Orders" at bounding box center [660, 75] width 64 height 14
